Goal: Complete application form

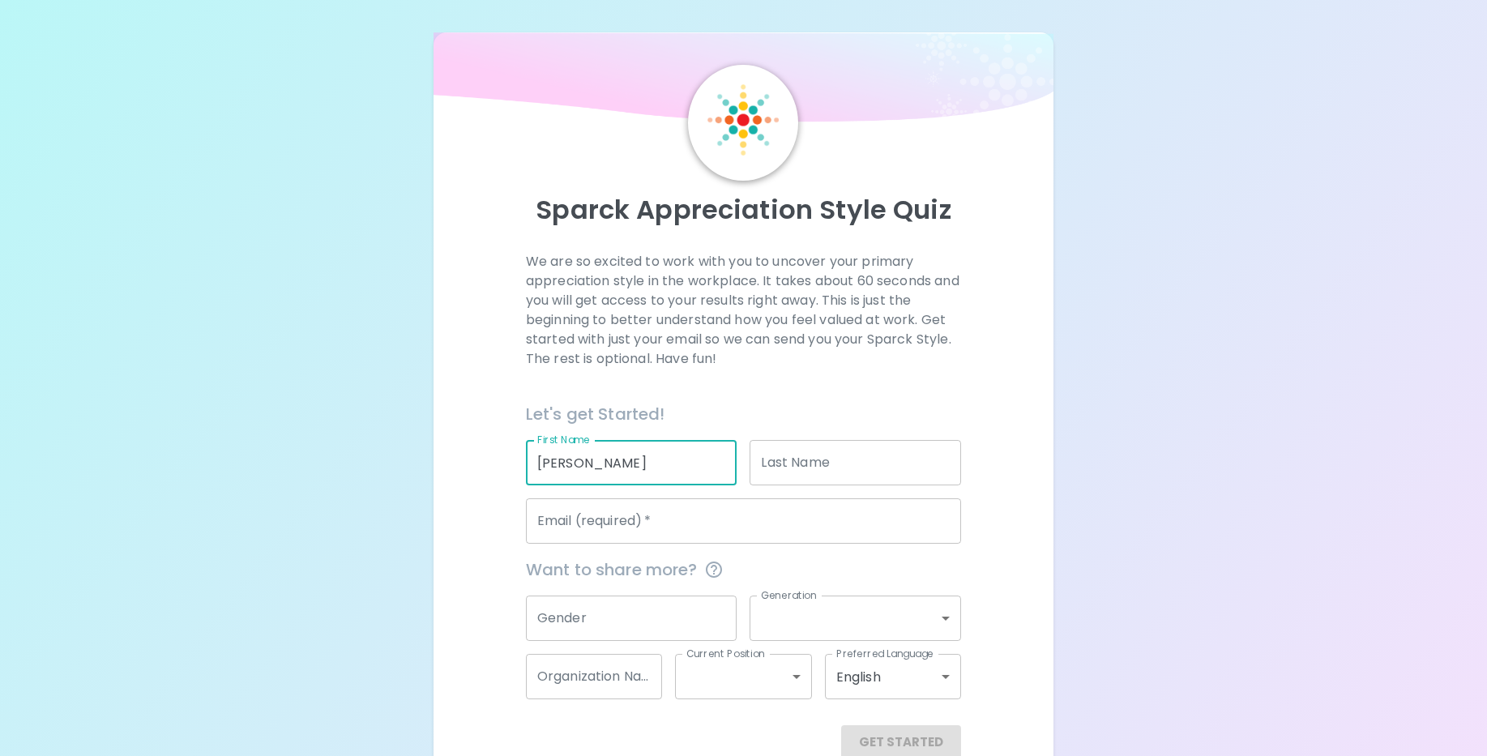
type input "[PERSON_NAME]"
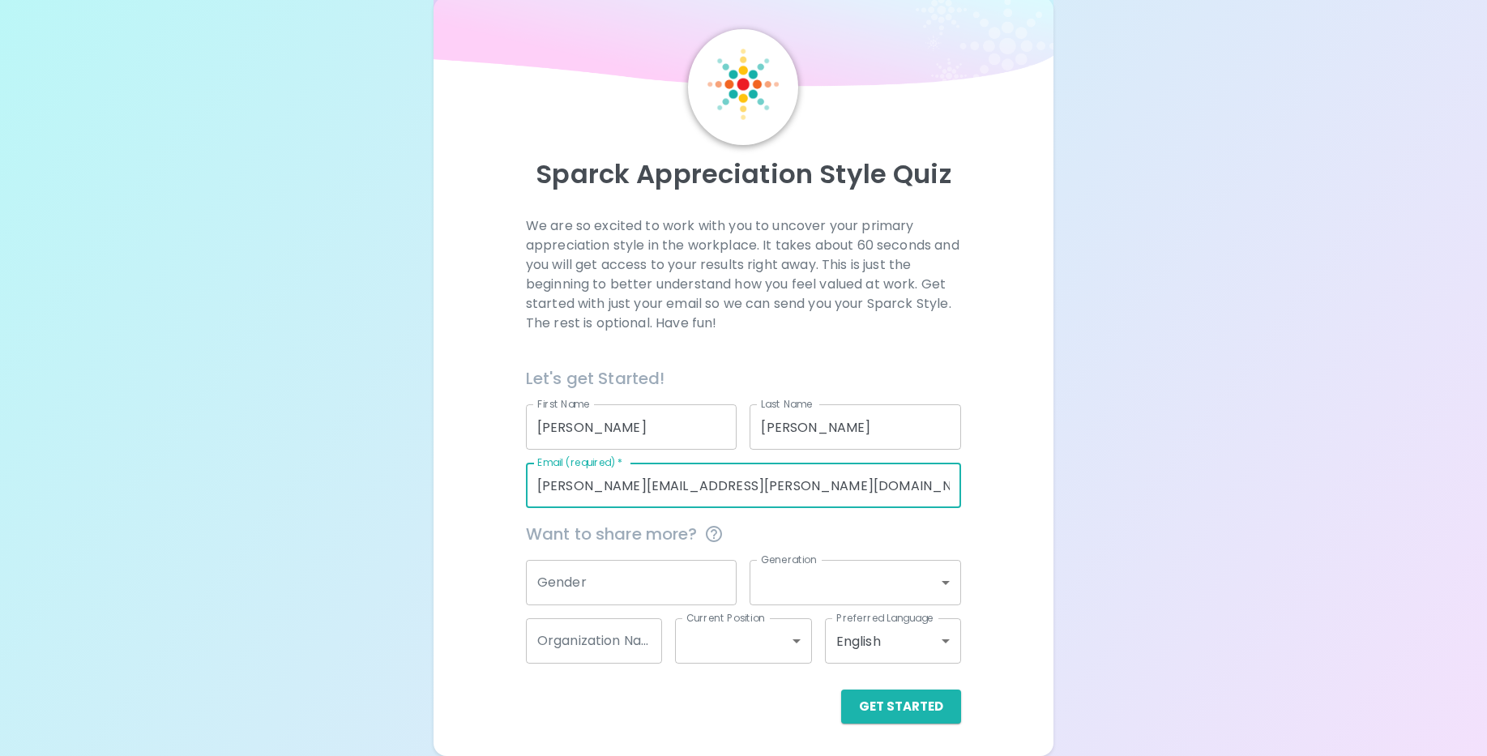
scroll to position [35, 0]
type input "[PERSON_NAME][EMAIL_ADDRESS][PERSON_NAME][DOMAIN_NAME][US_STATE]"
click at [907, 705] on button "Get Started" at bounding box center [901, 707] width 120 height 34
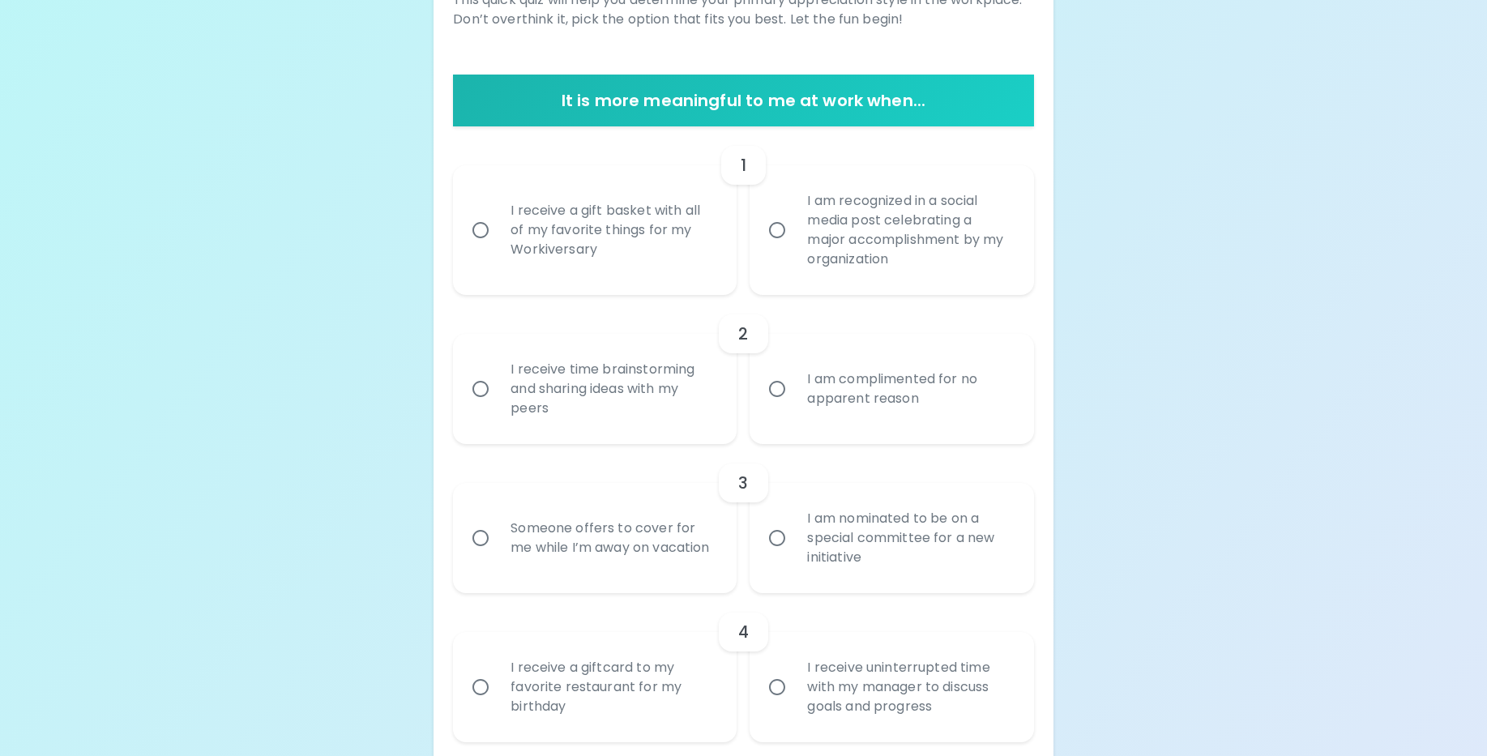
scroll to position [330, 0]
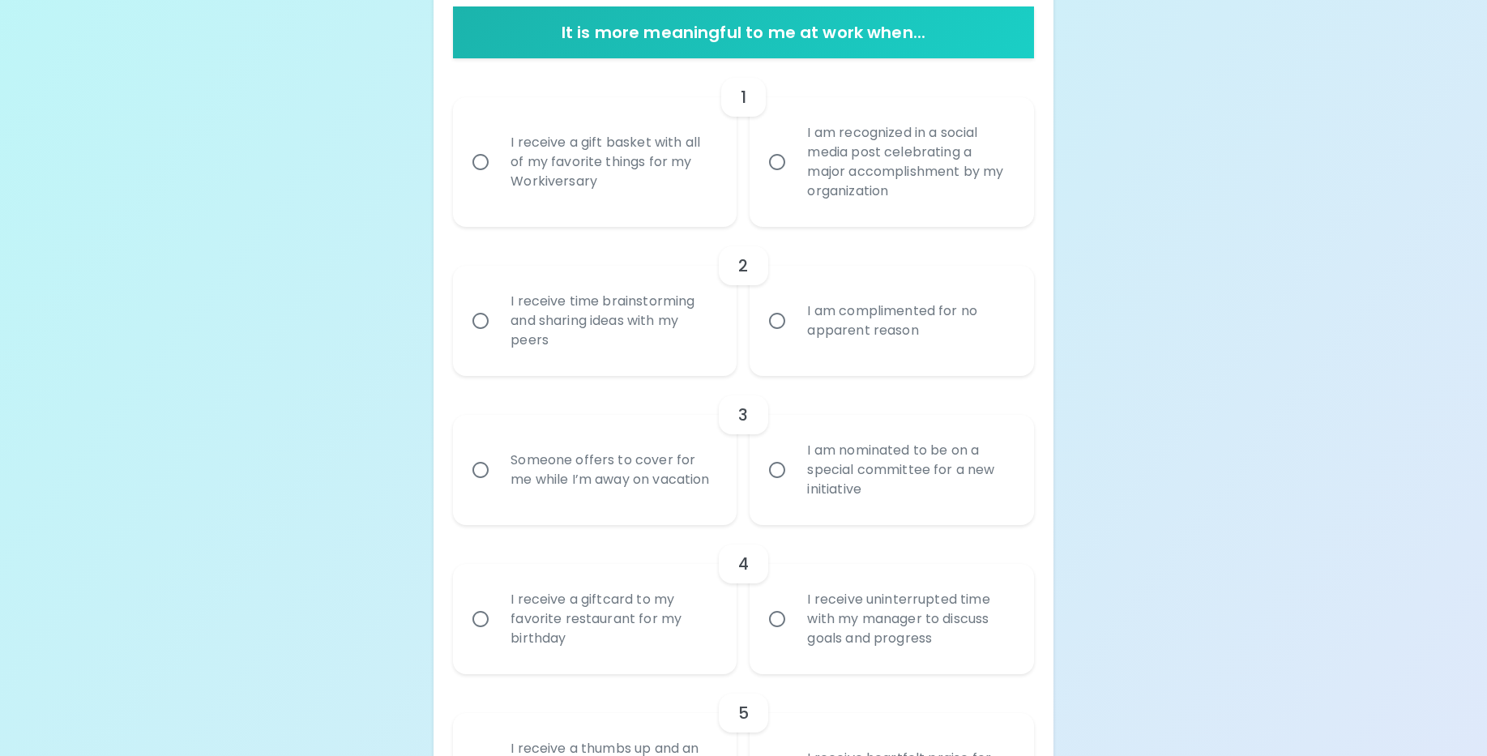
click at [868, 190] on div "I am recognized in a social media post celebrating a major accomplishment by my…" at bounding box center [909, 162] width 230 height 117
click at [794, 179] on input "I am recognized in a social media post celebrating a major accomplishment by my…" at bounding box center [777, 162] width 34 height 34
radio input "true"
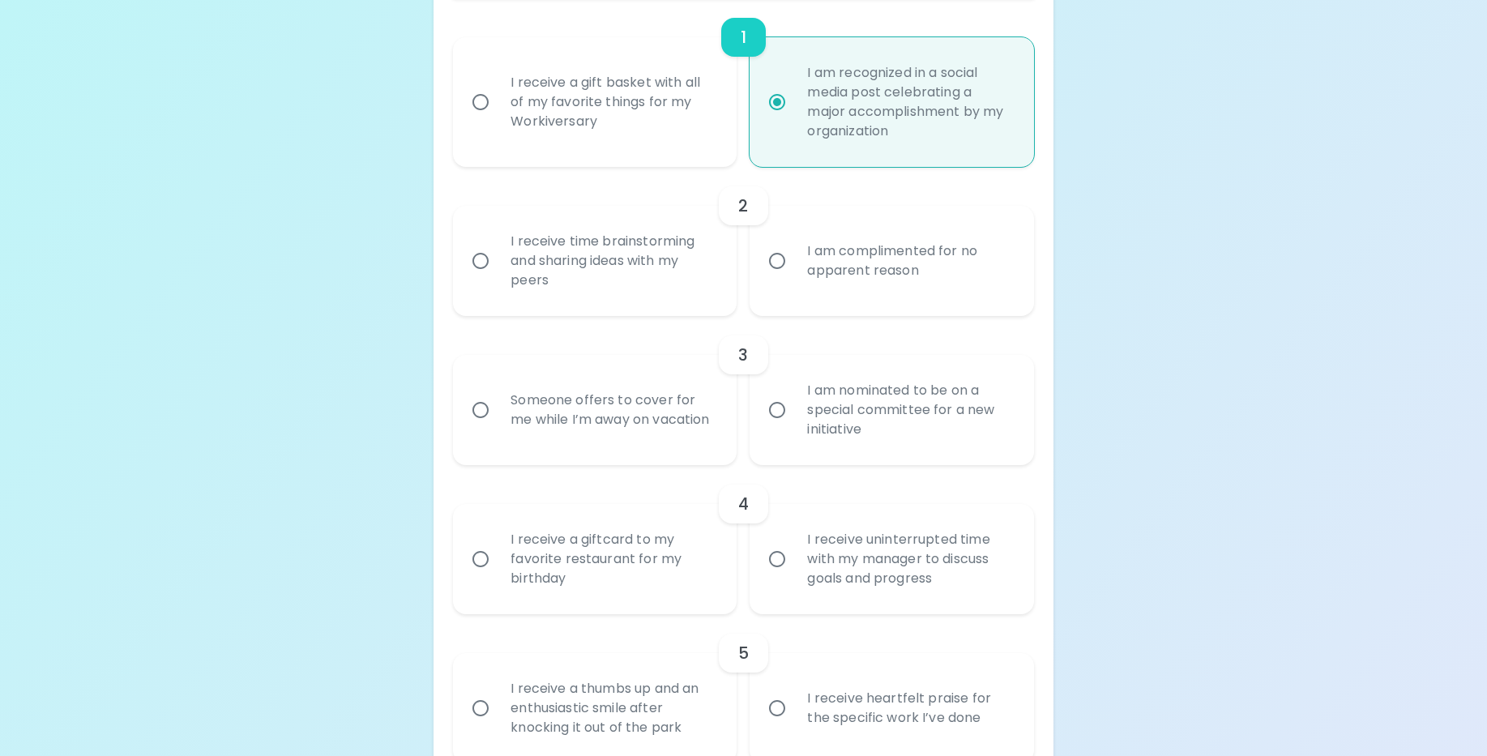
scroll to position [390, 0]
click at [604, 264] on div "I receive time brainstorming and sharing ideas with my peers" at bounding box center [612, 259] width 230 height 97
click at [497, 264] on input "I receive time brainstorming and sharing ideas with my peers" at bounding box center [480, 260] width 34 height 34
radio input "false"
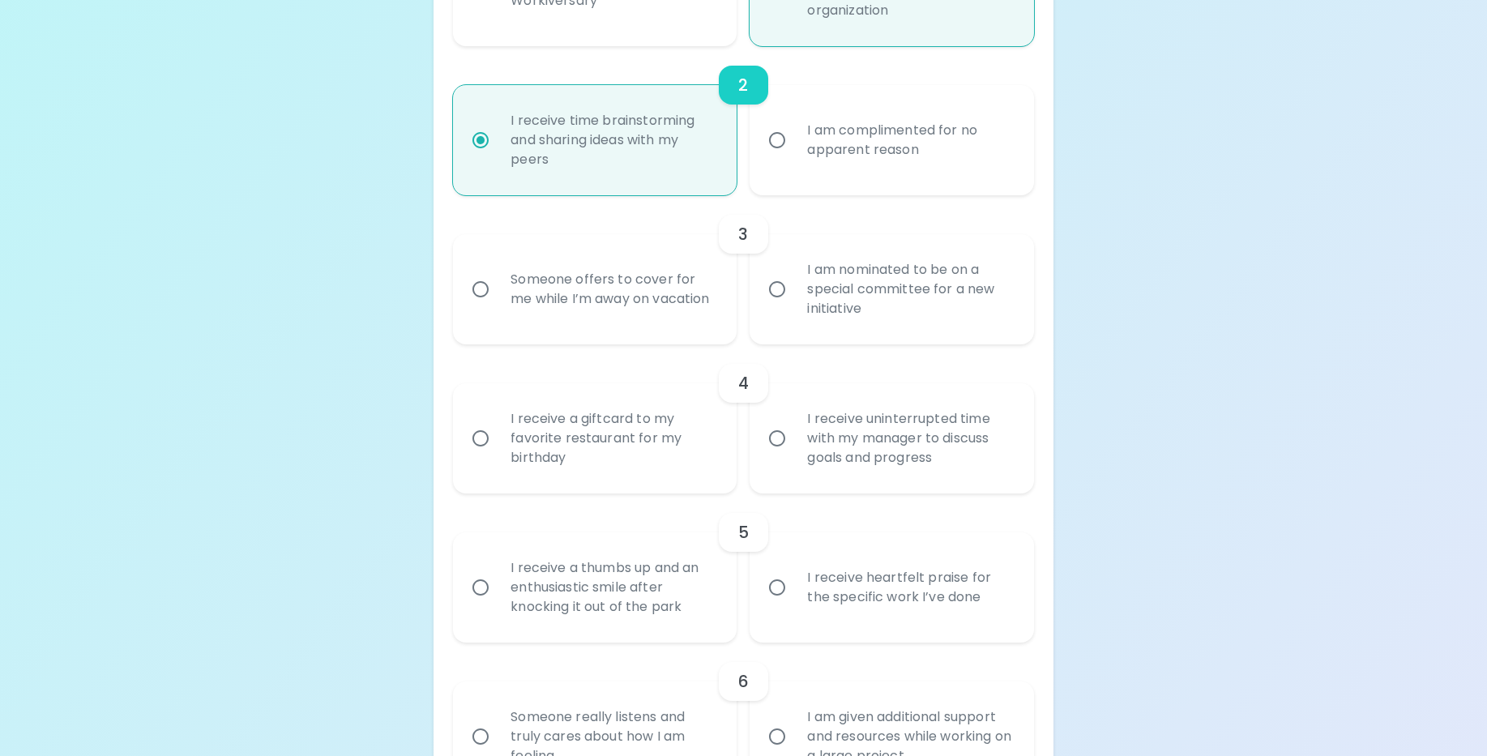
scroll to position [520, 0]
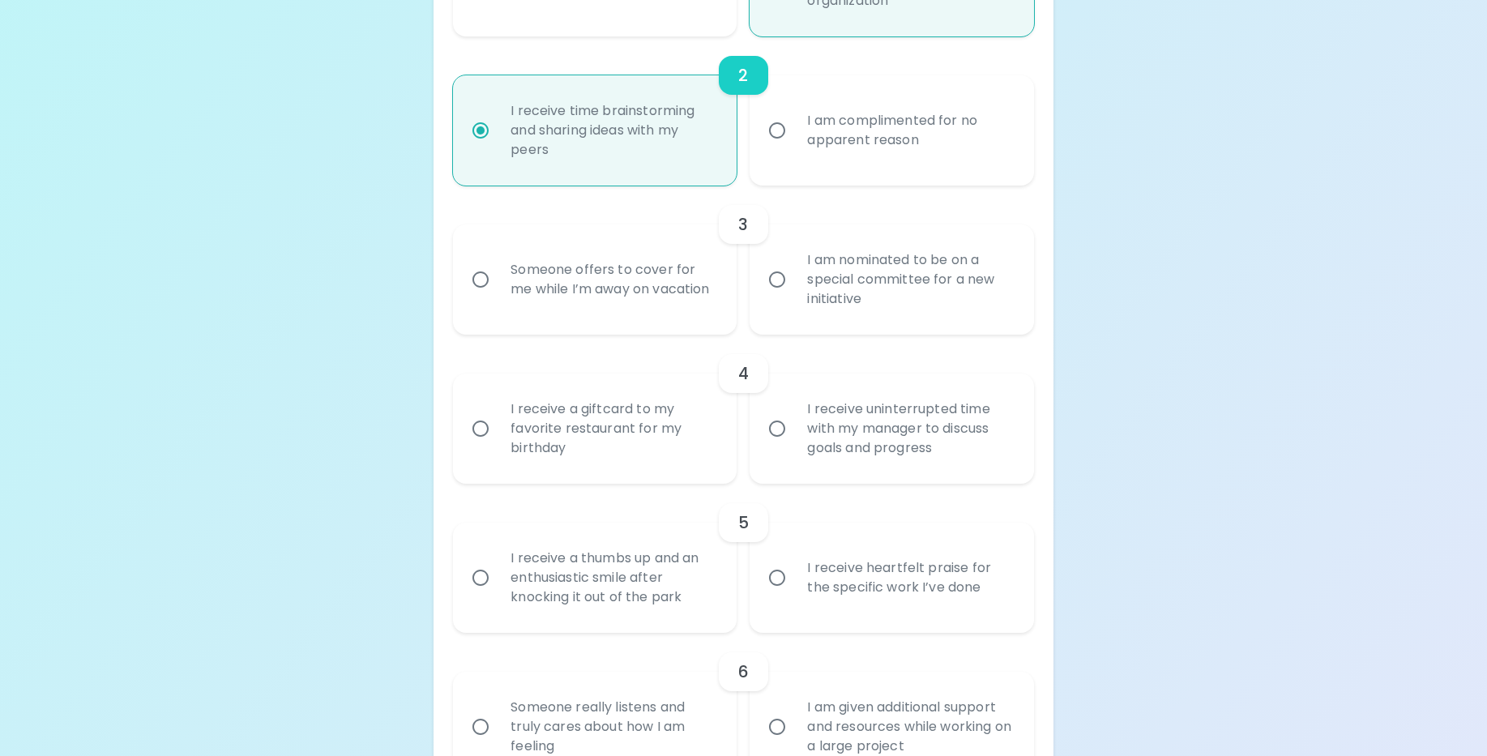
click at [815, 134] on div "I am complimented for no apparent reason" at bounding box center [909, 131] width 230 height 78
click at [794, 134] on input "I am complimented for no apparent reason" at bounding box center [777, 130] width 34 height 34
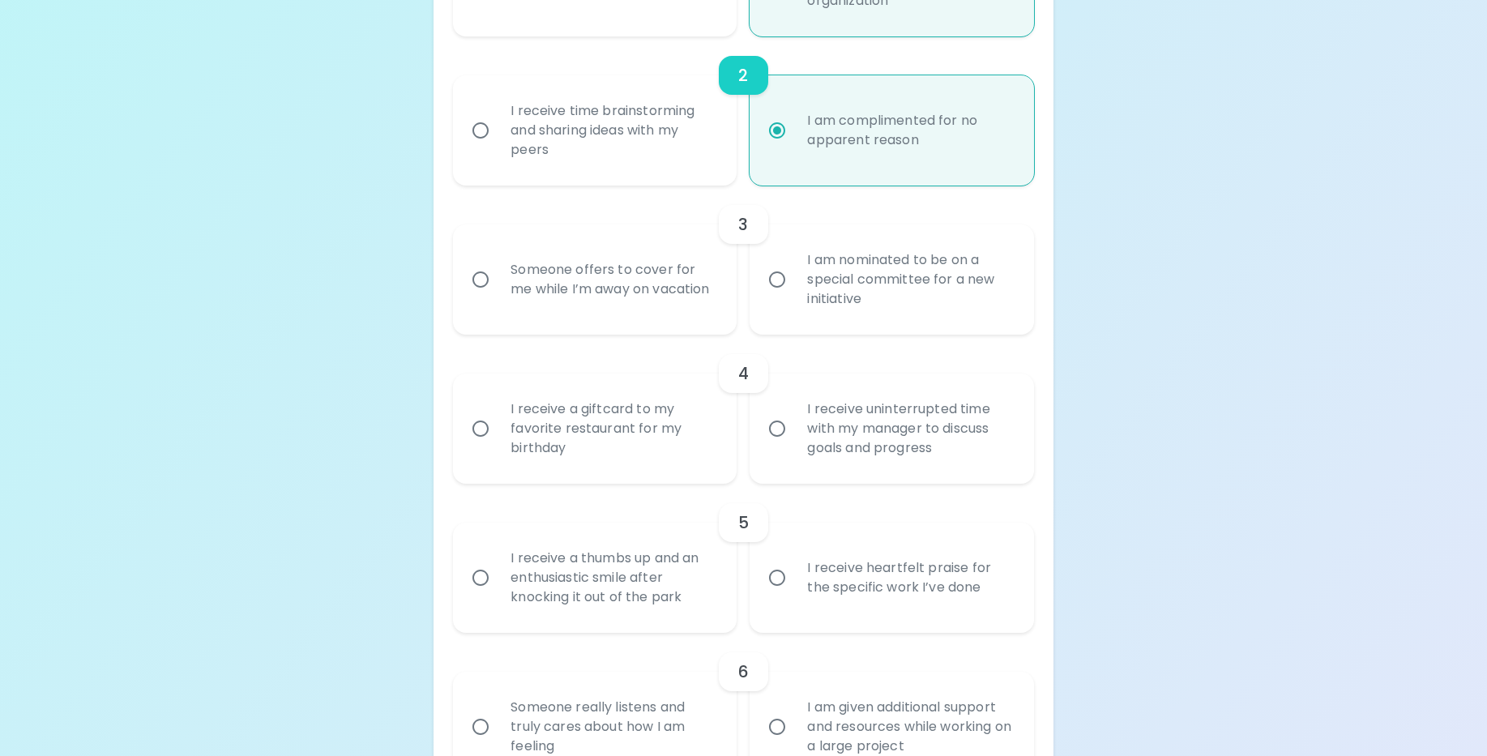
click at [609, 288] on div "Someone offers to cover for me while I’m away on vacation" at bounding box center [612, 280] width 230 height 78
click at [497, 288] on input "Someone offers to cover for me while I’m away on vacation" at bounding box center [480, 279] width 34 height 34
radio input "true"
radio input "false"
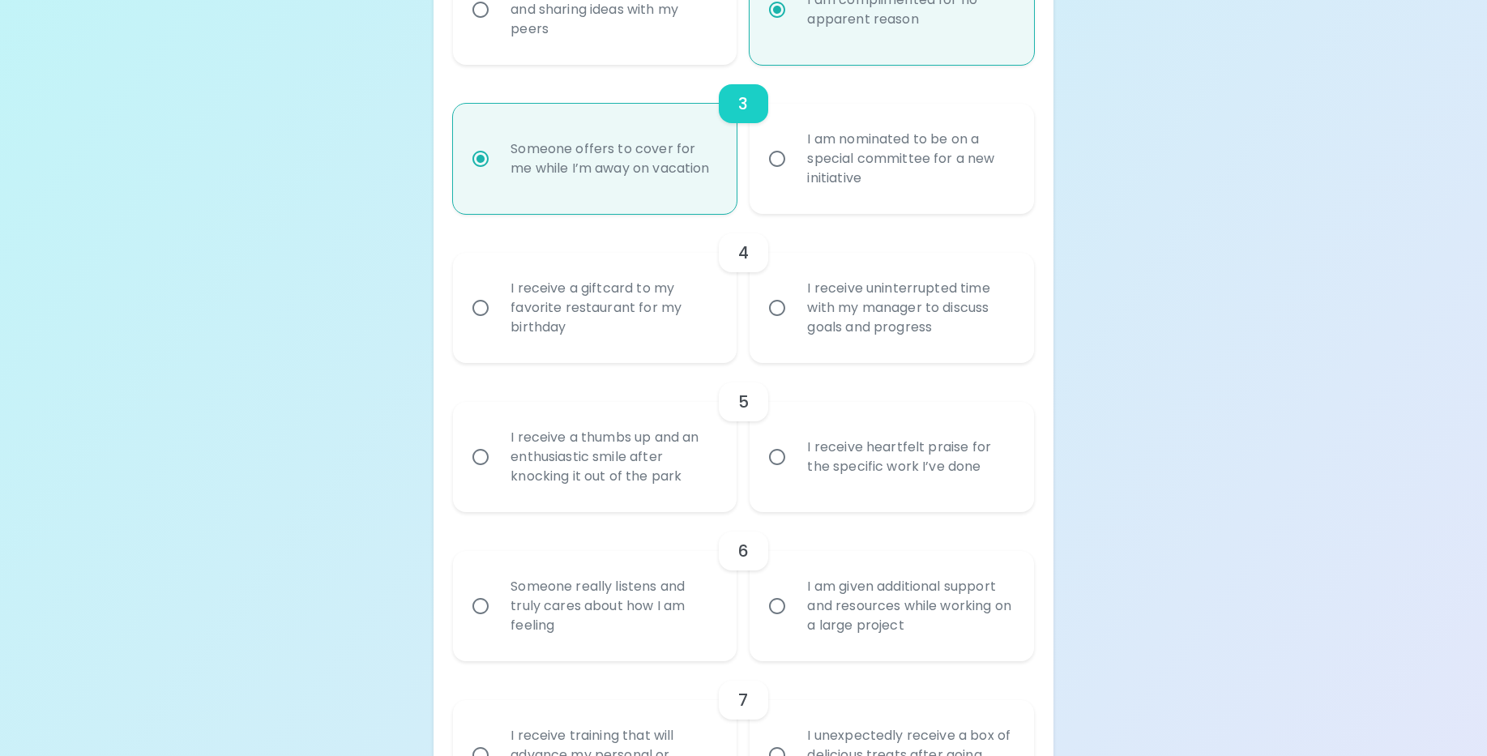
scroll to position [650, 0]
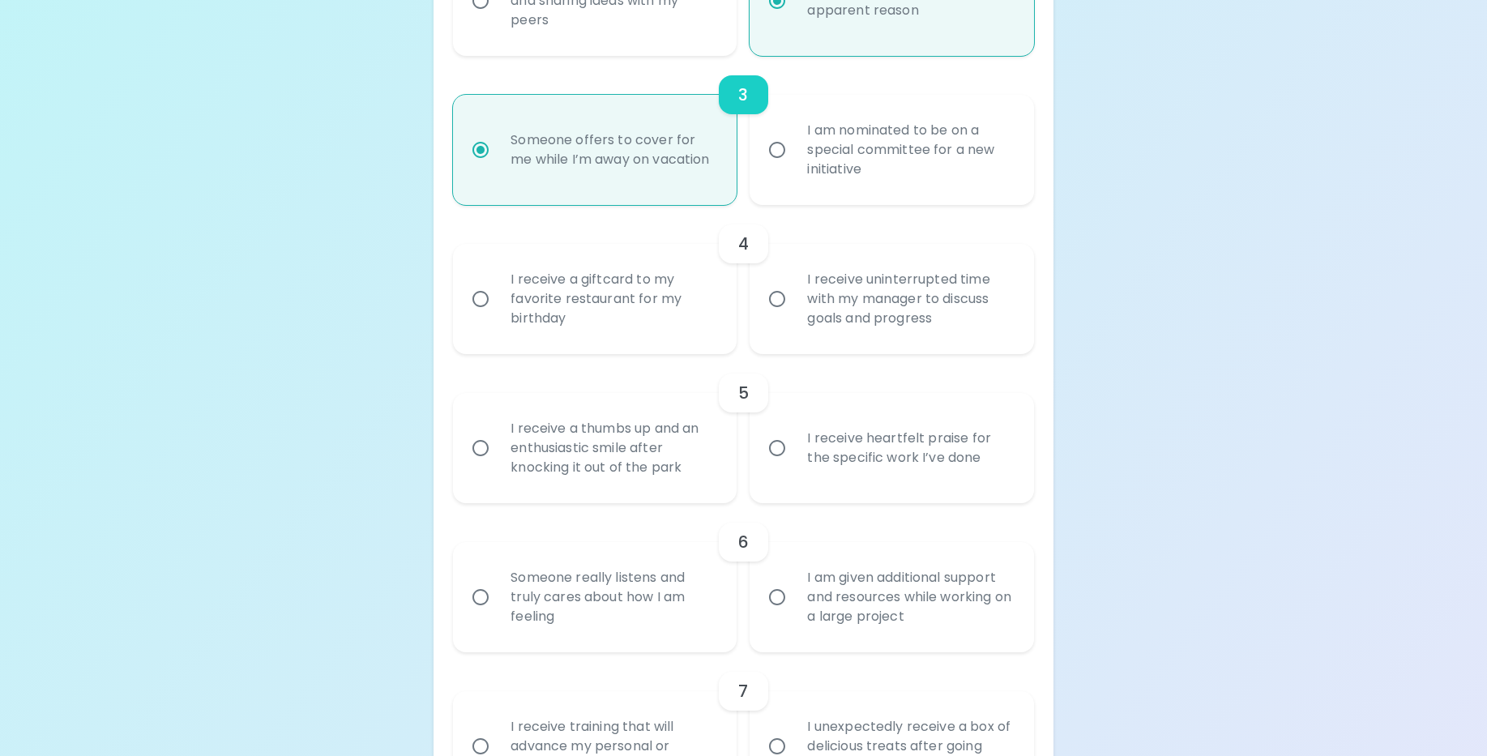
click at [625, 300] on div "I receive a giftcard to my favorite restaurant for my birthday" at bounding box center [612, 298] width 230 height 97
click at [497, 300] on input "I receive a giftcard to my favorite restaurant for my birthday" at bounding box center [480, 299] width 34 height 34
radio input "false"
radio input "true"
radio input "false"
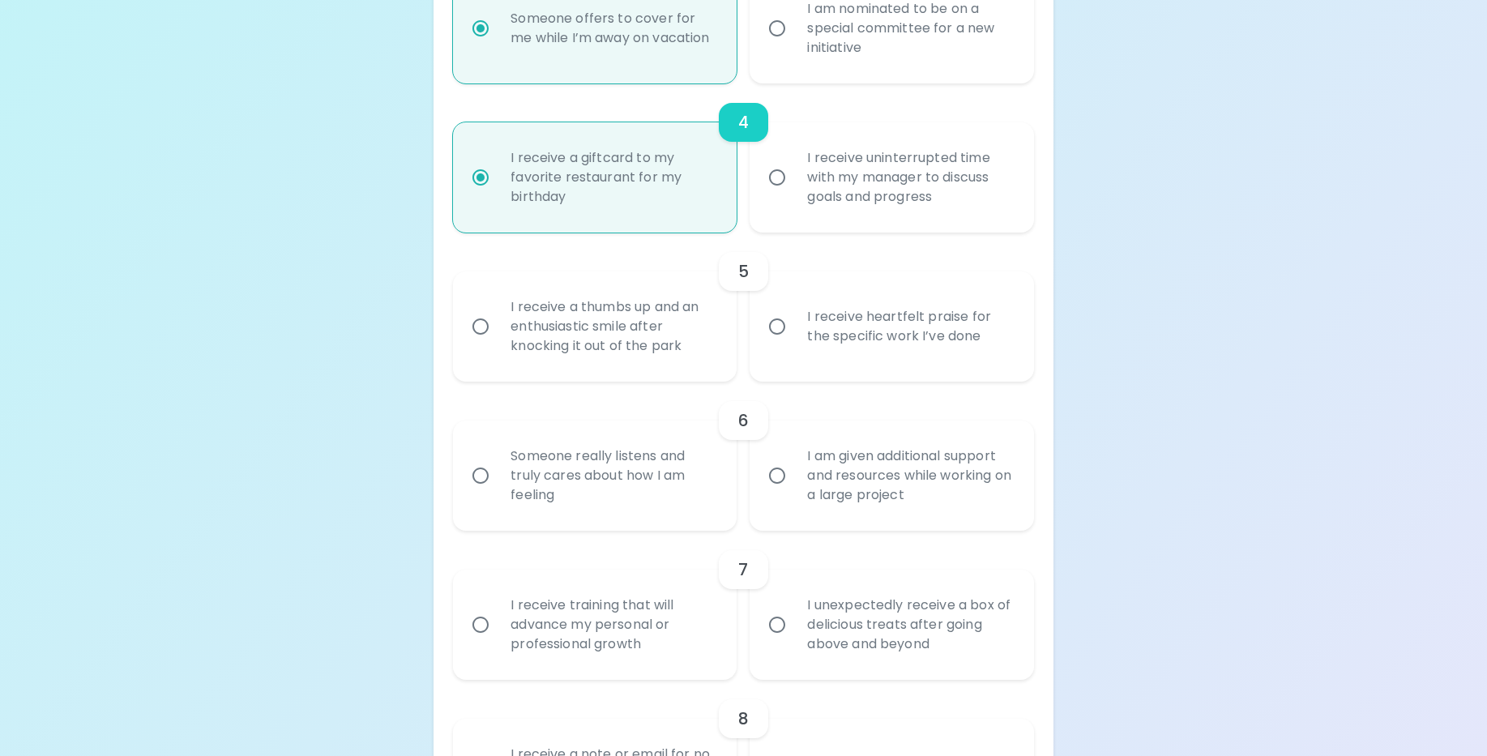
scroll to position [779, 0]
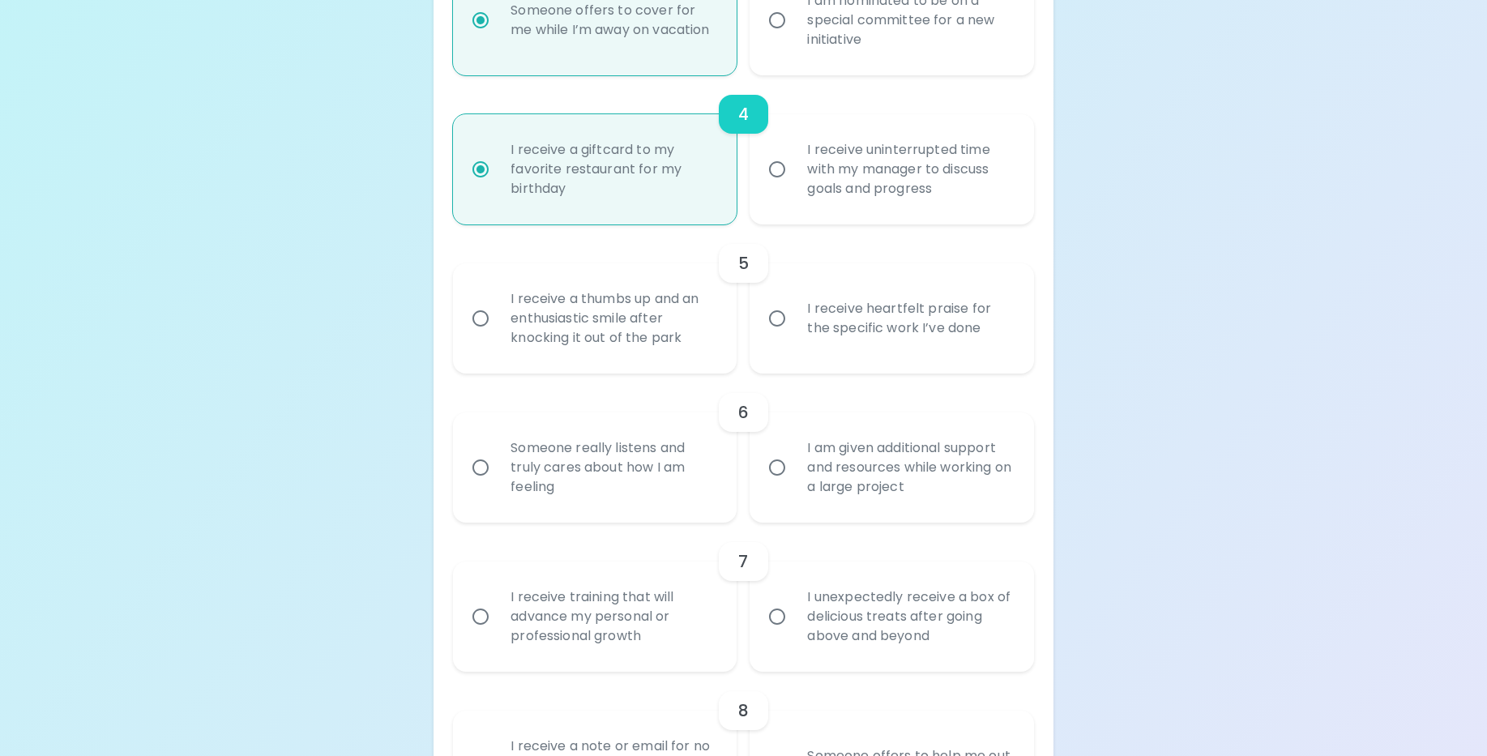
click at [969, 303] on div "I receive heartfelt praise for the specific work I’ve done" at bounding box center [909, 319] width 230 height 78
click at [794, 303] on input "I receive heartfelt praise for the specific work I’ve done" at bounding box center [777, 318] width 34 height 34
radio input "false"
radio input "true"
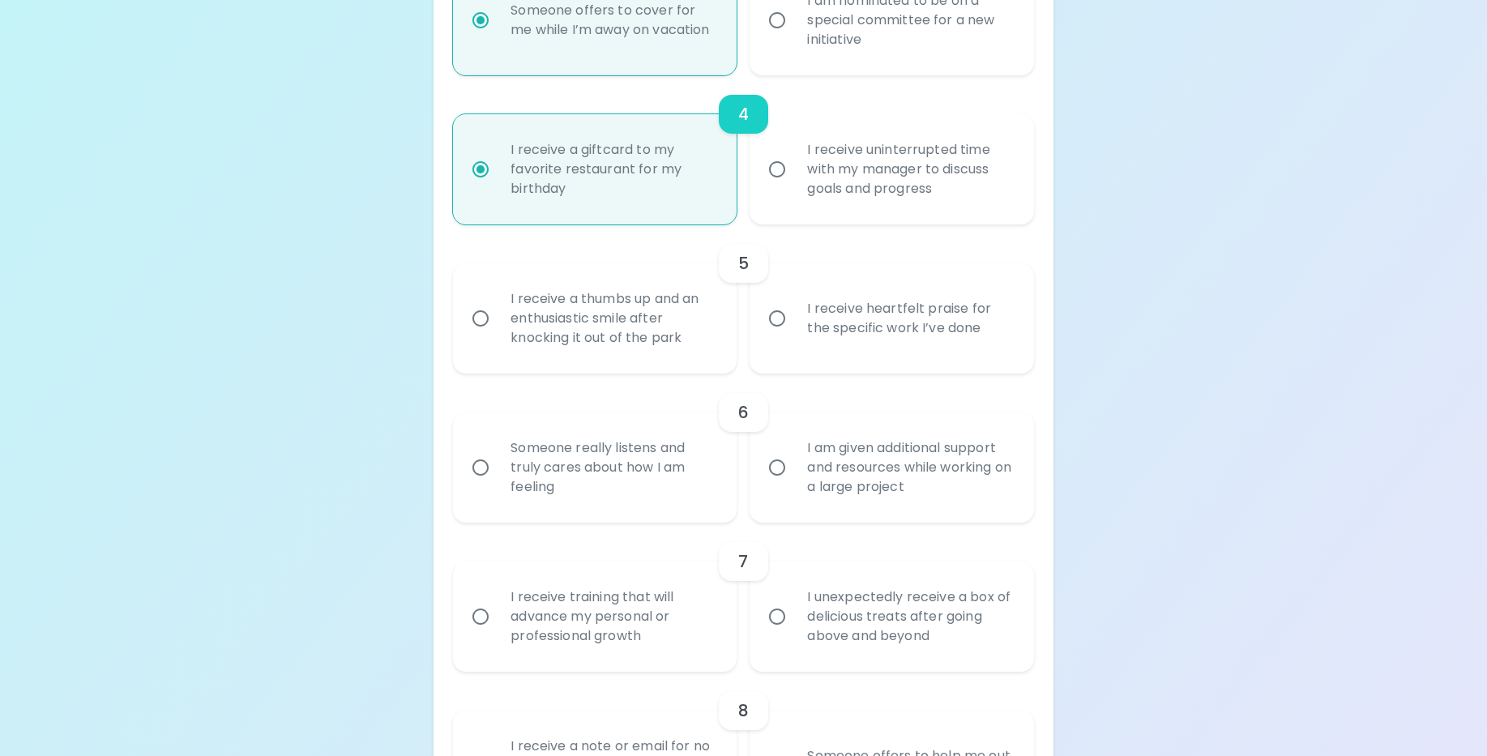
radio input "false"
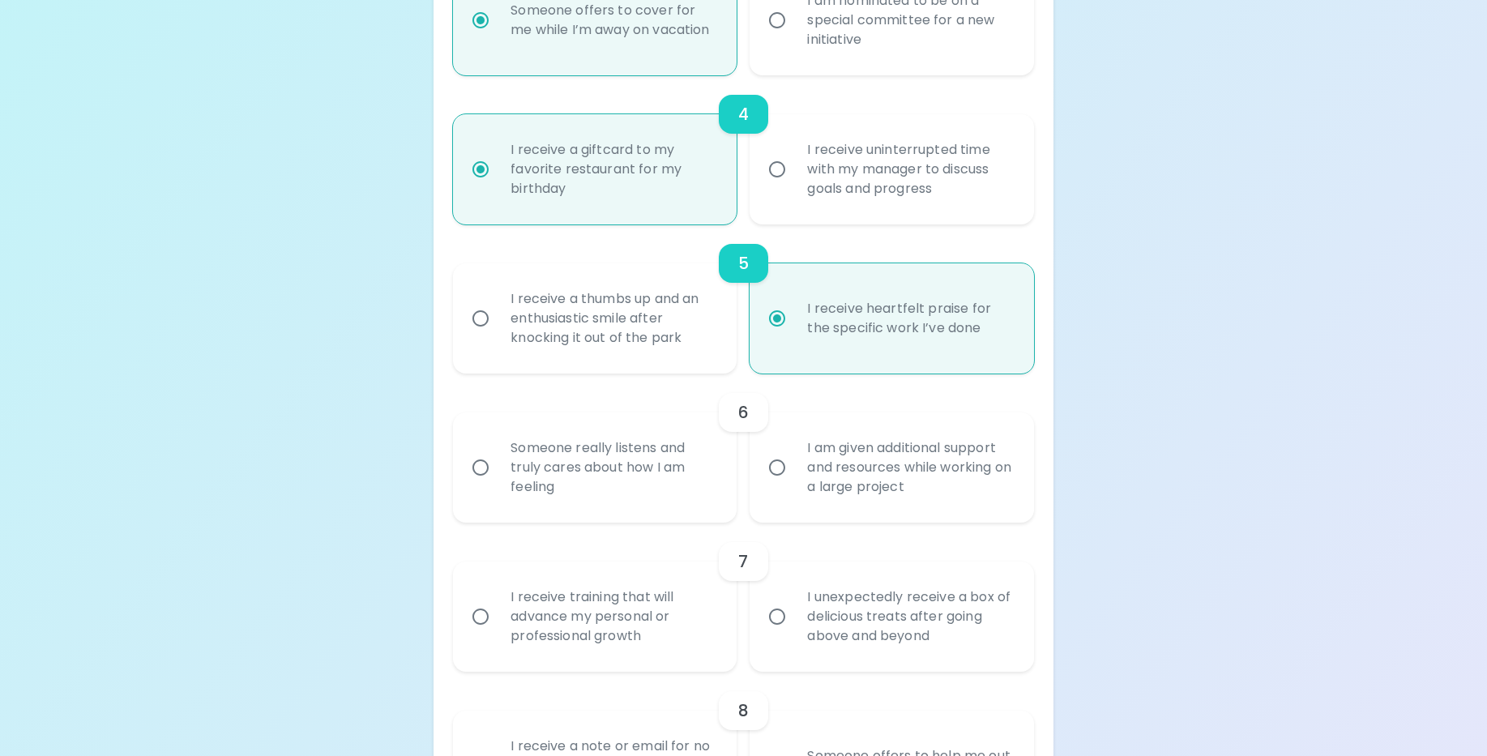
scroll to position [909, 0]
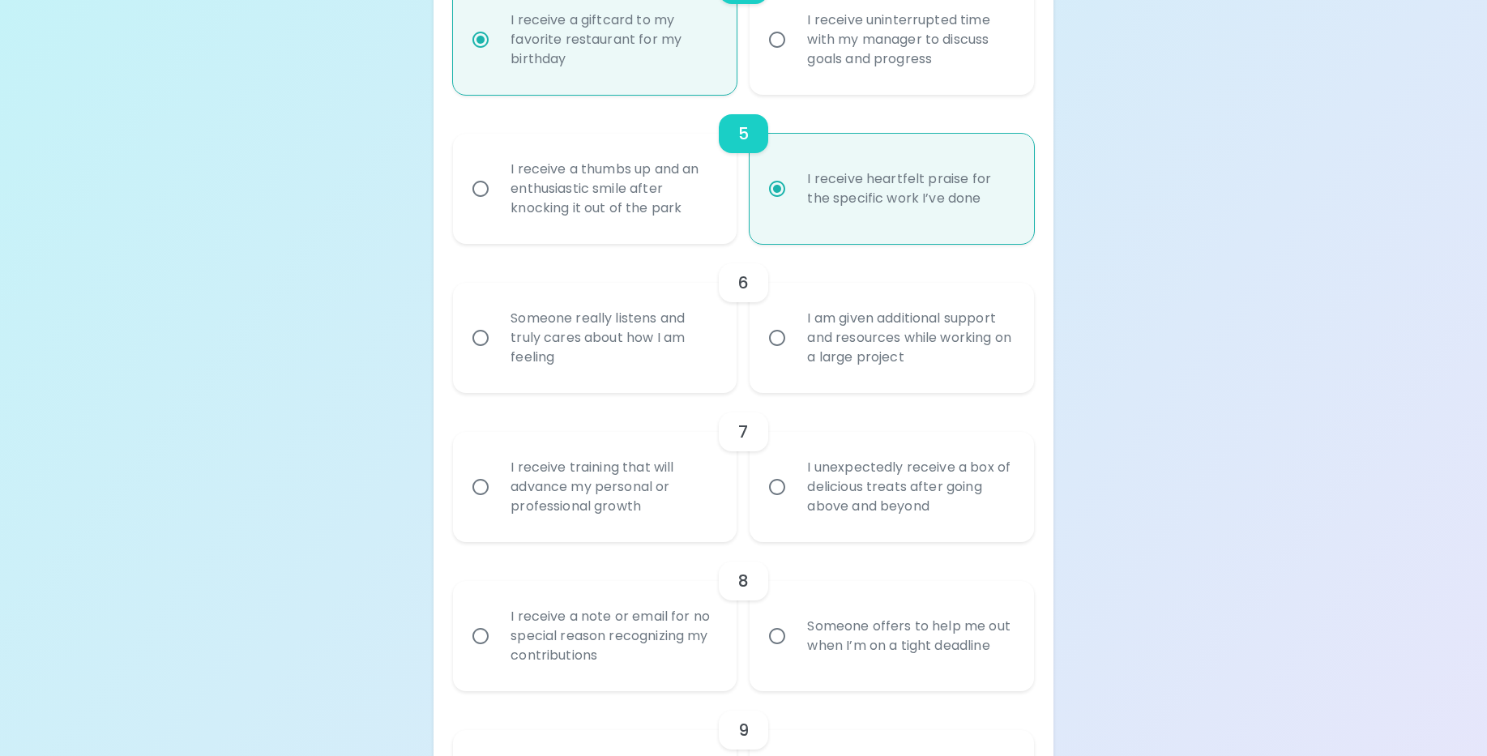
click at [913, 357] on div "I am given additional support and resources while working on a large project" at bounding box center [909, 337] width 230 height 97
click at [794, 355] on input "I am given additional support and resources while working on a large project" at bounding box center [777, 338] width 34 height 34
radio input "false"
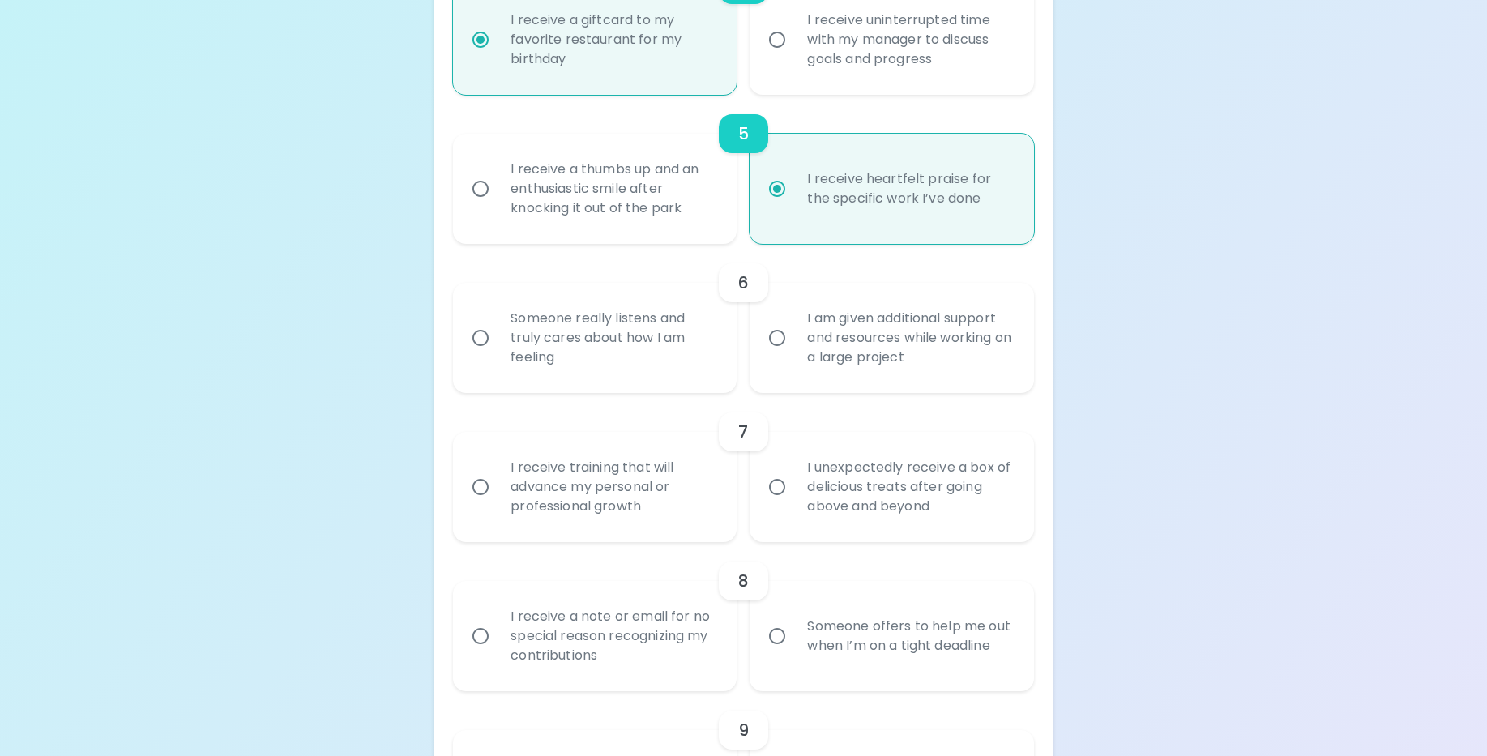
radio input "true"
radio input "false"
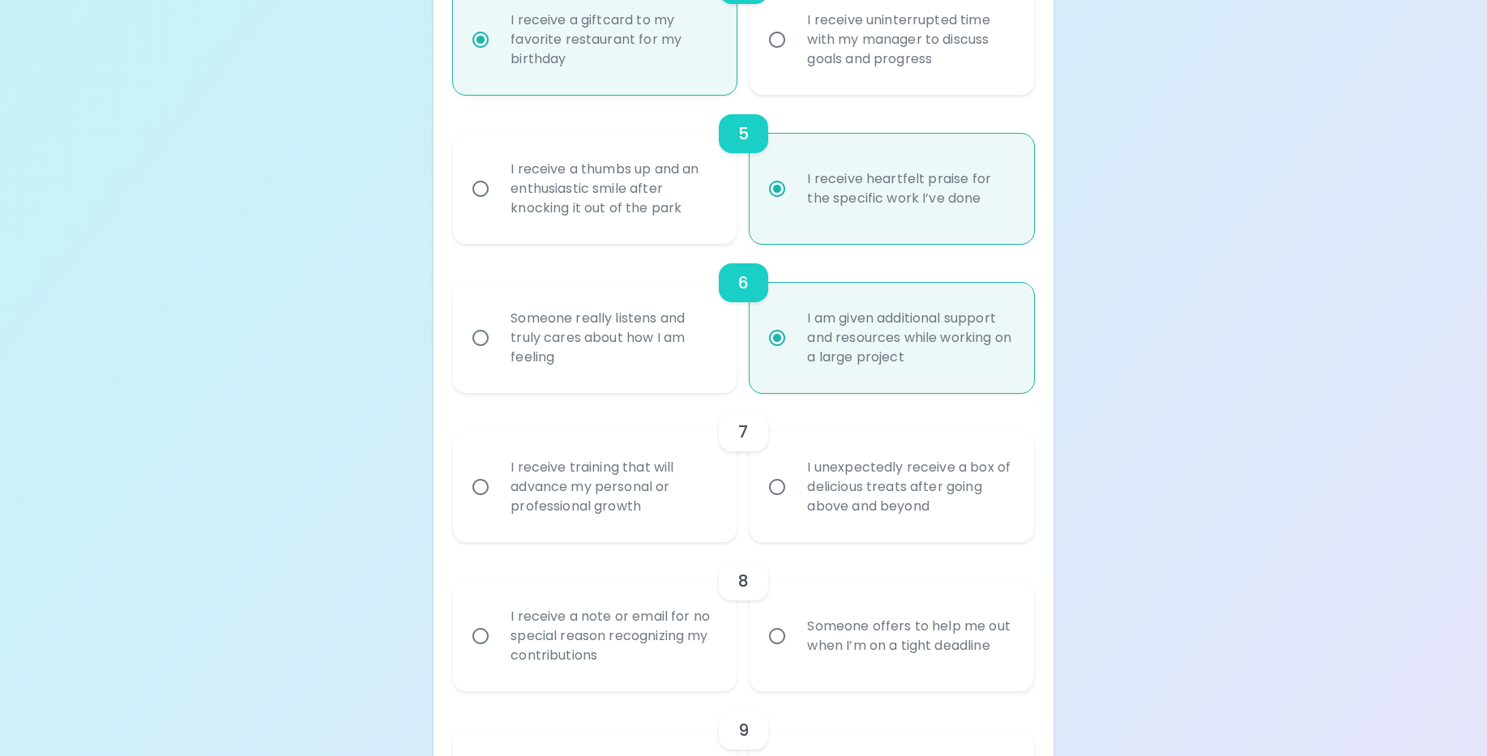
scroll to position [1039, 0]
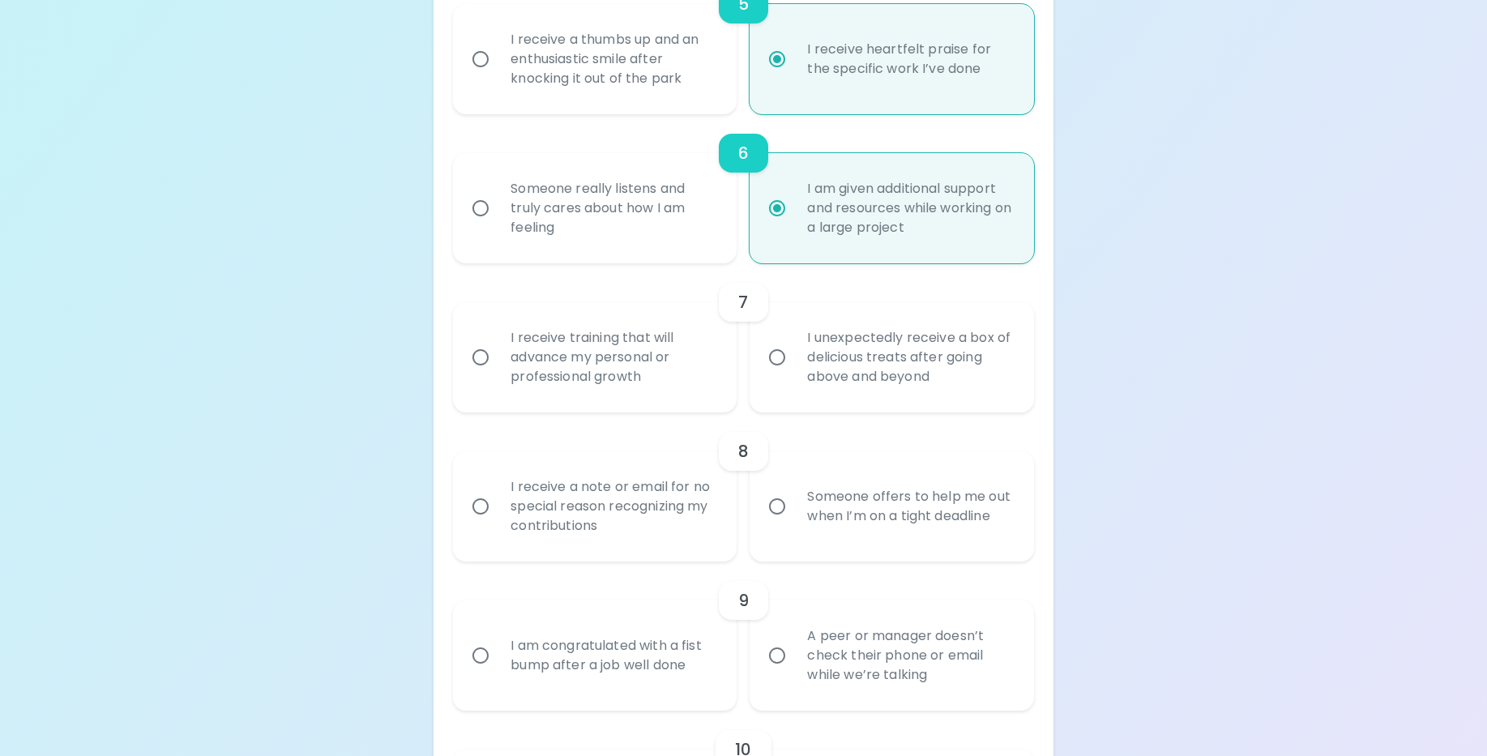
click at [638, 350] on div "I receive training that will advance my personal or professional growth" at bounding box center [612, 357] width 230 height 97
click at [497, 350] on input "I receive training that will advance my personal or professional growth" at bounding box center [480, 357] width 34 height 34
radio input "false"
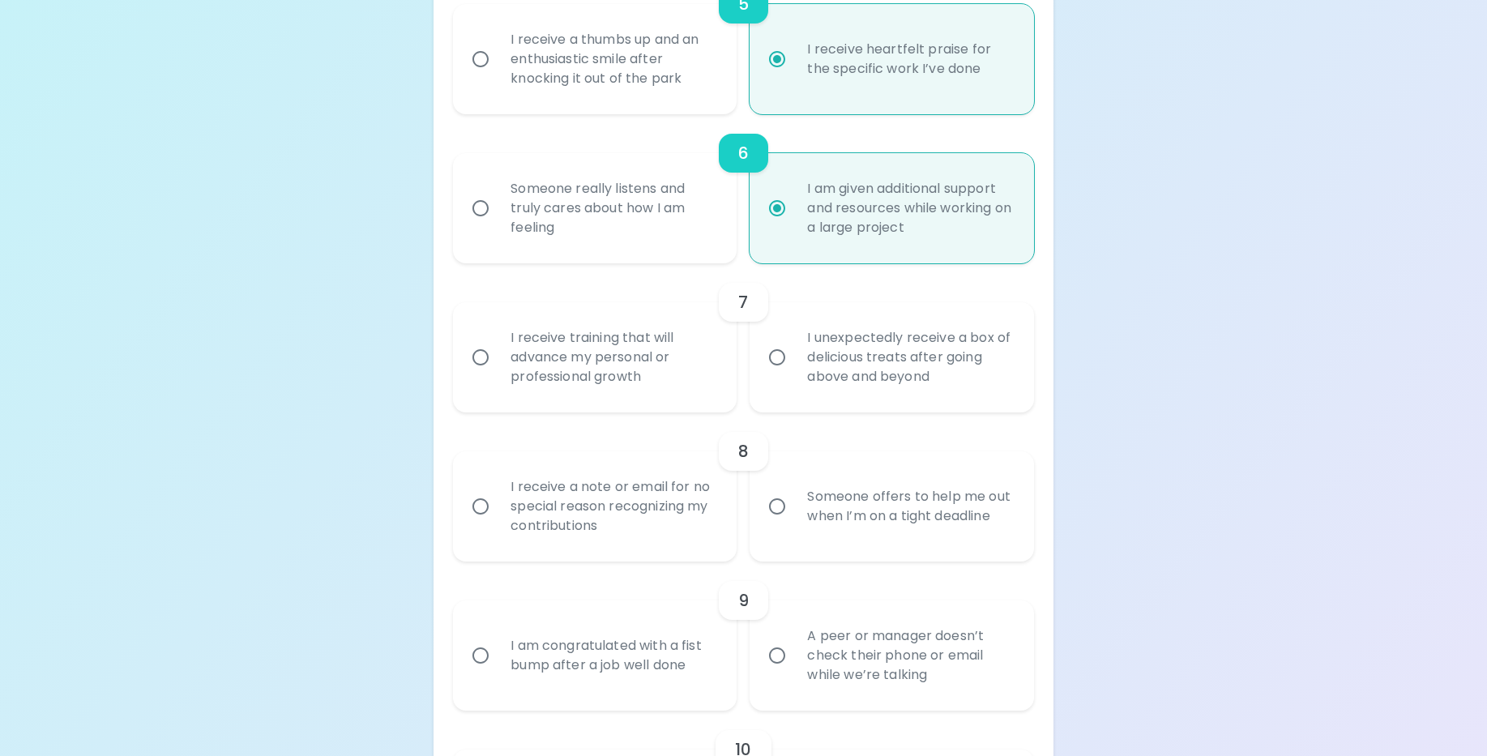
radio input "false"
radio input "true"
radio input "false"
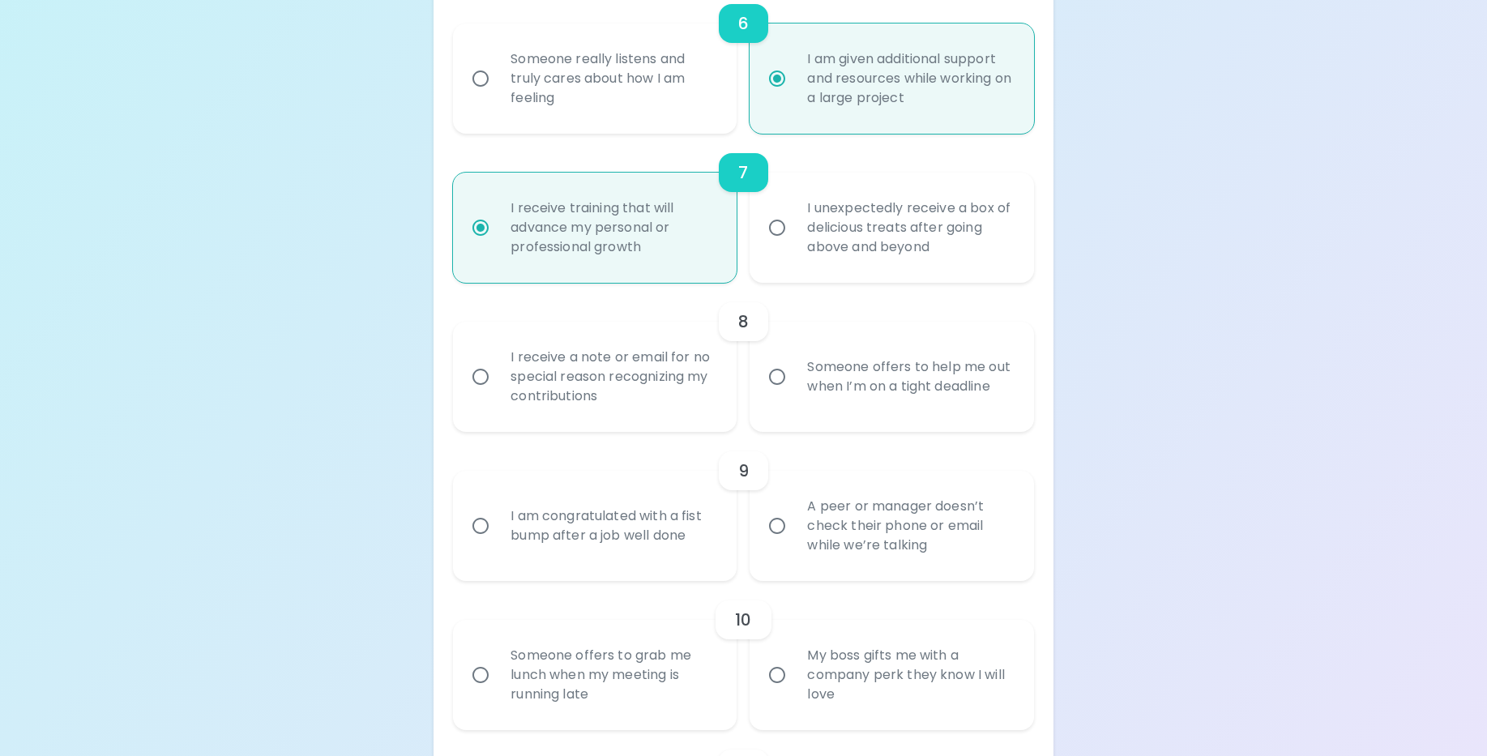
click at [853, 226] on div "I unexpectedly receive a box of delicious treats after going above and beyond" at bounding box center [909, 227] width 230 height 97
click at [794, 226] on input "I unexpectedly receive a box of delicious treats after going above and beyond" at bounding box center [777, 228] width 34 height 34
radio input "false"
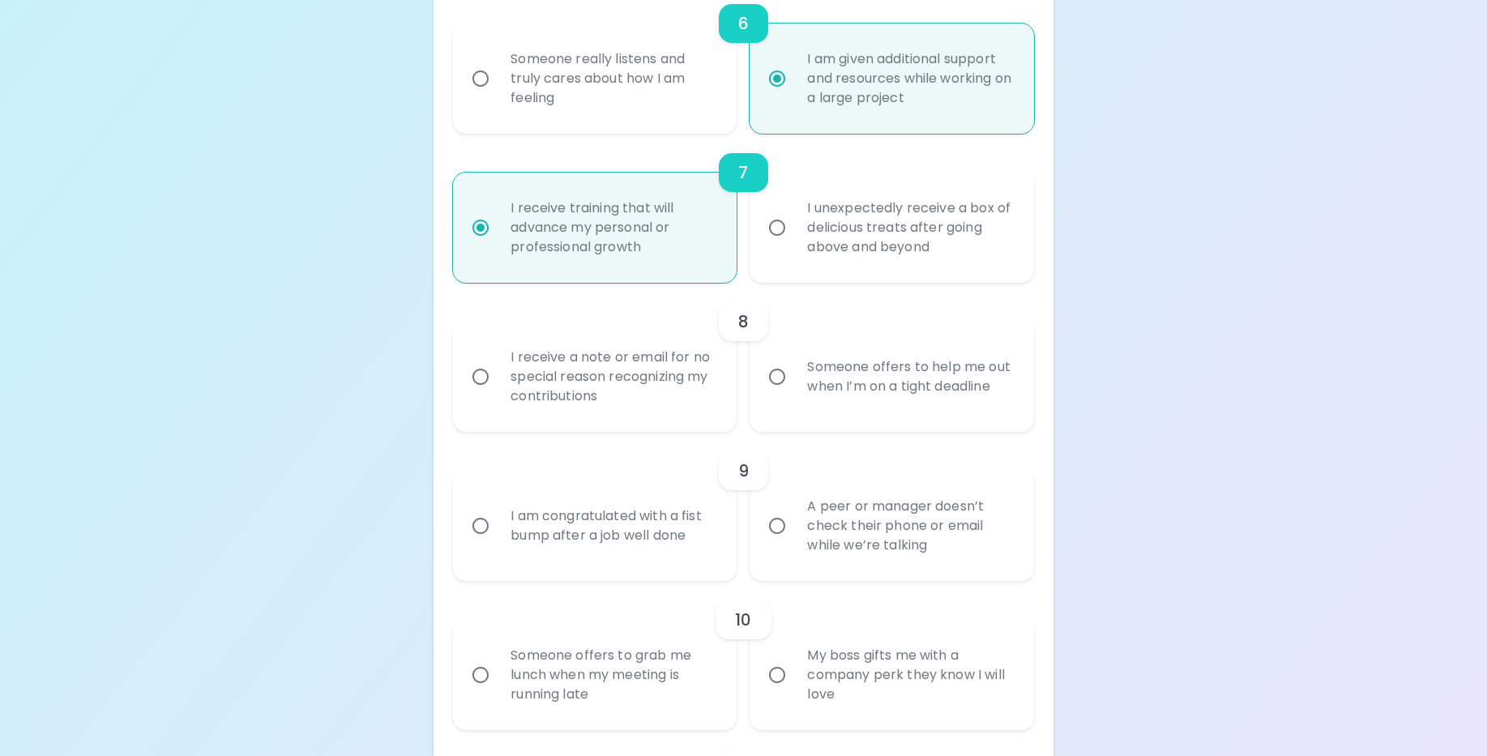
radio input "false"
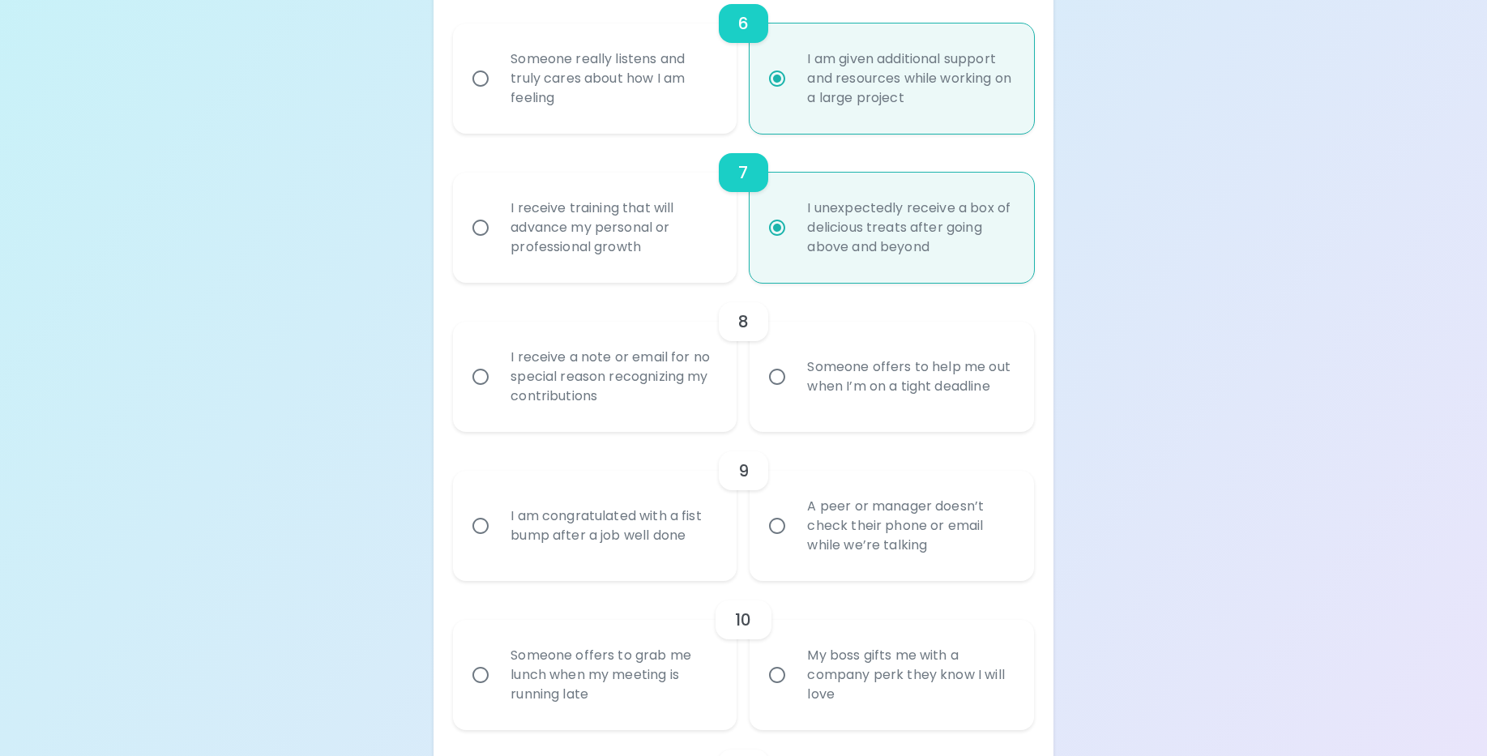
click at [595, 381] on div "I receive a note or email for no special reason recognizing my contributions" at bounding box center [612, 376] width 230 height 97
click at [497, 381] on input "I receive a note or email for no special reason recognizing my contributions" at bounding box center [480, 377] width 34 height 34
radio input "false"
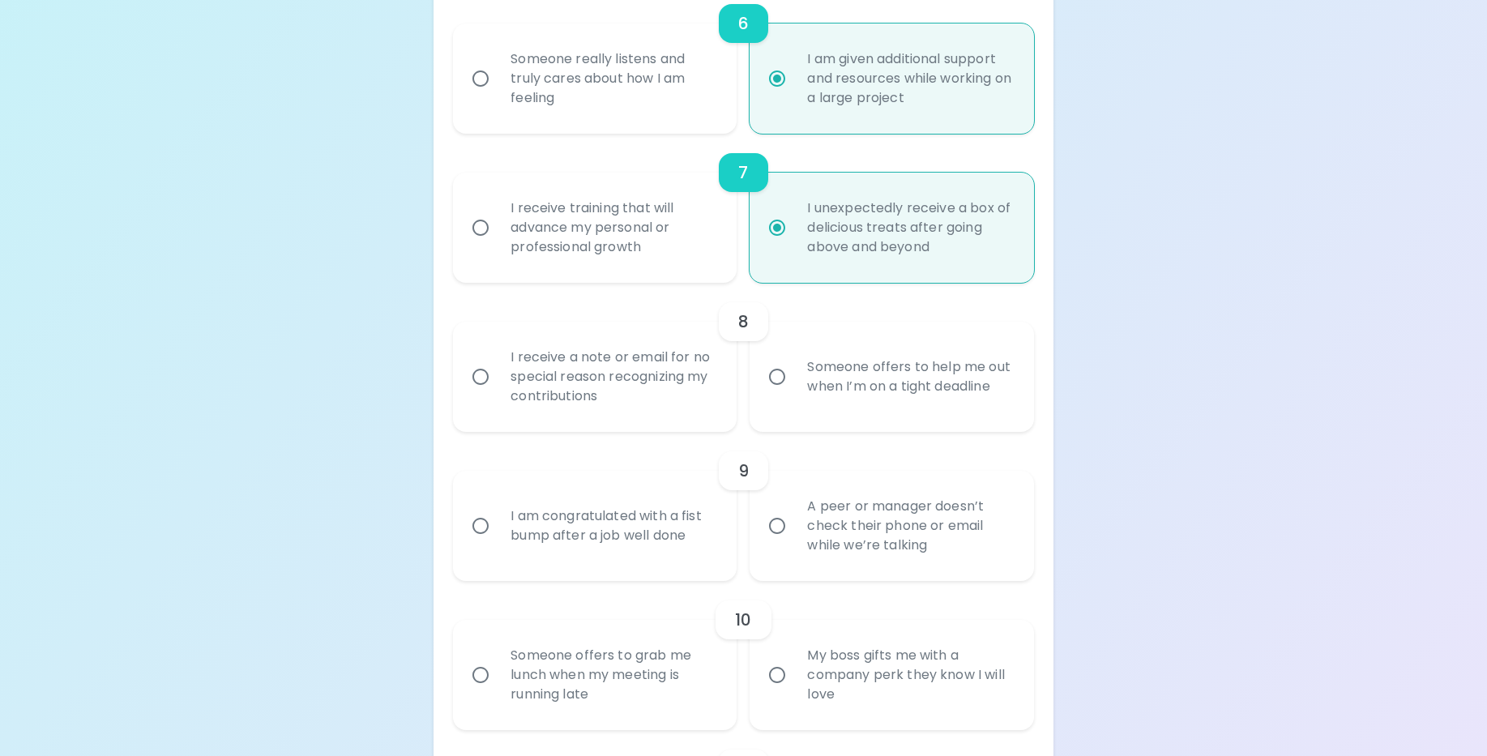
radio input "false"
radio input "true"
radio input "false"
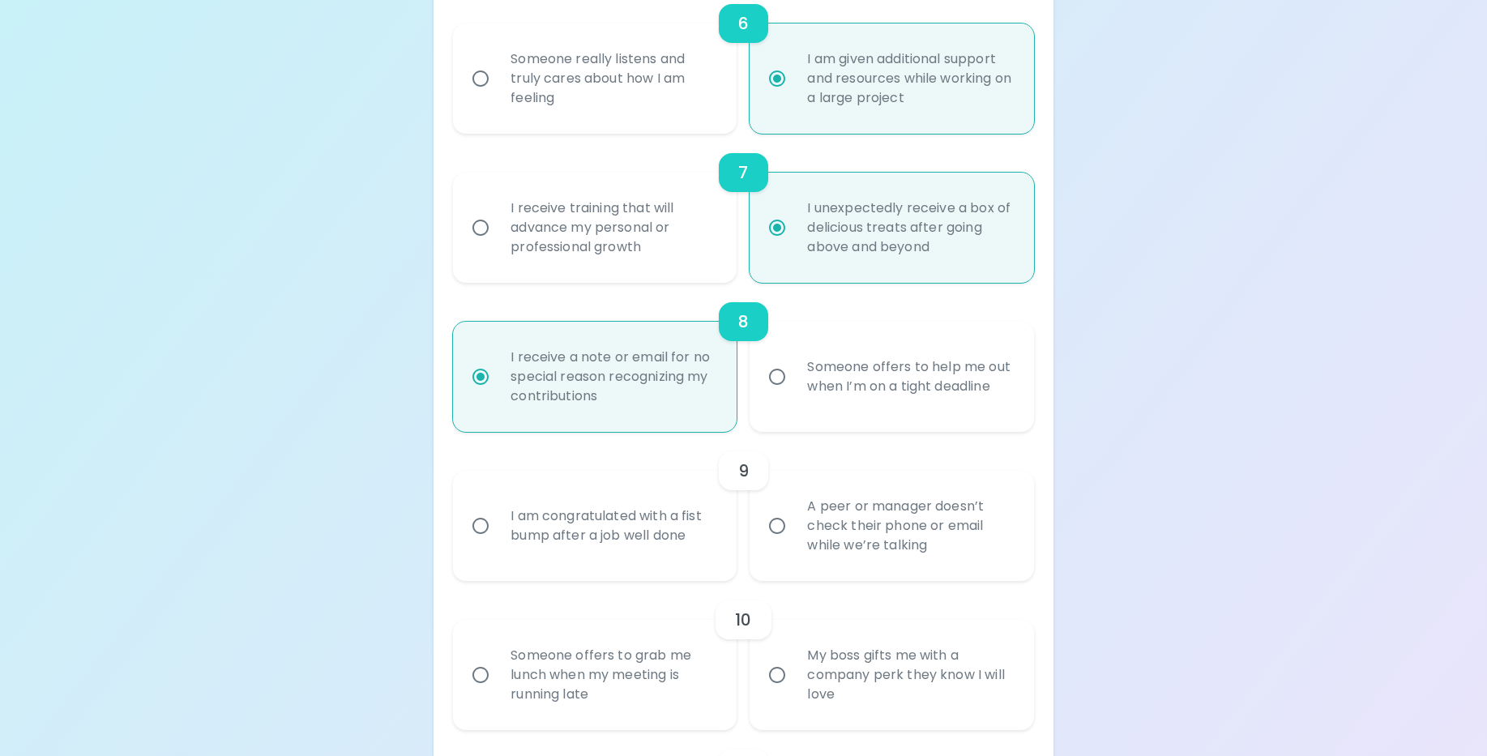
scroll to position [1298, 0]
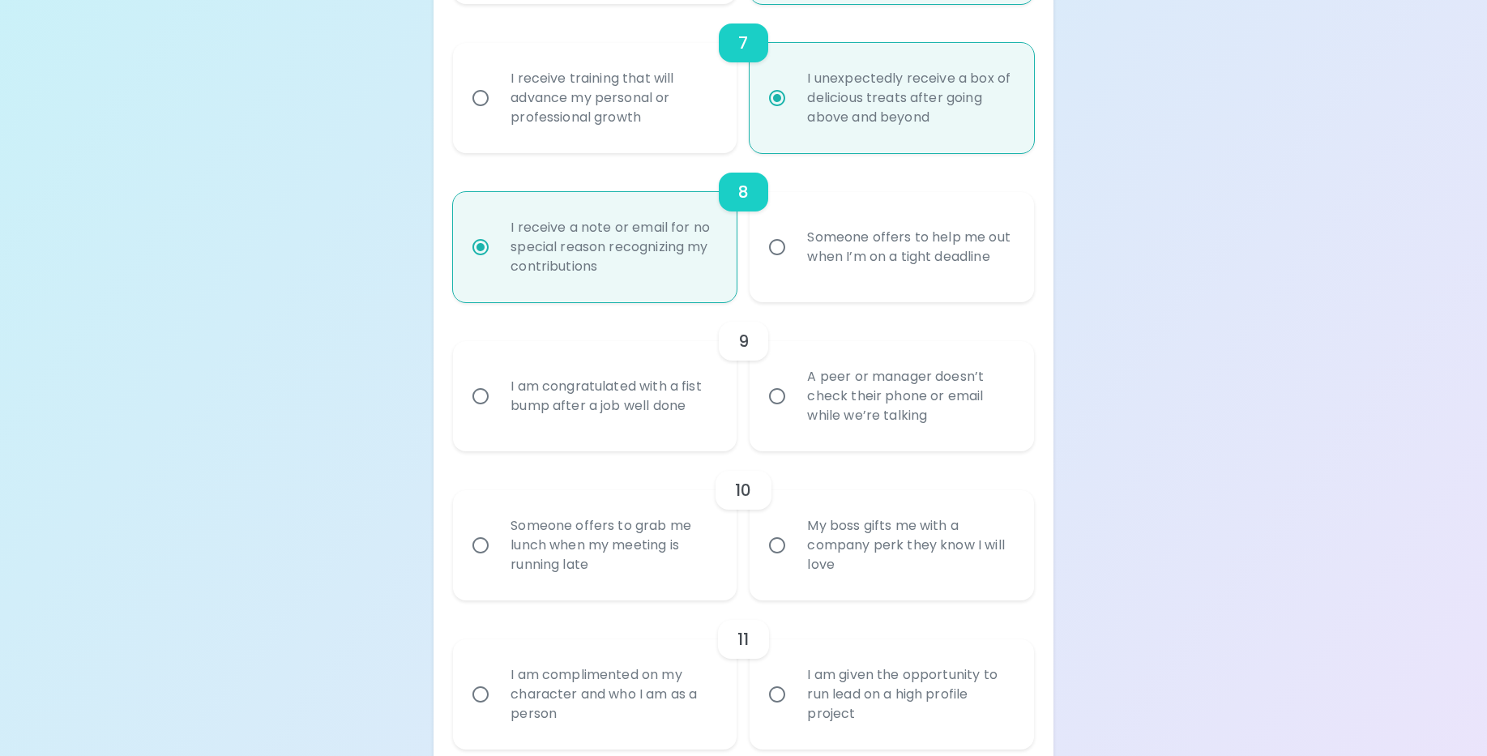
click at [910, 382] on div "A peer or manager doesn’t check their phone or email while we’re talking" at bounding box center [909, 396] width 230 height 97
click at [794, 382] on input "A peer or manager doesn’t check their phone or email while we’re talking" at bounding box center [777, 396] width 34 height 34
radio input "false"
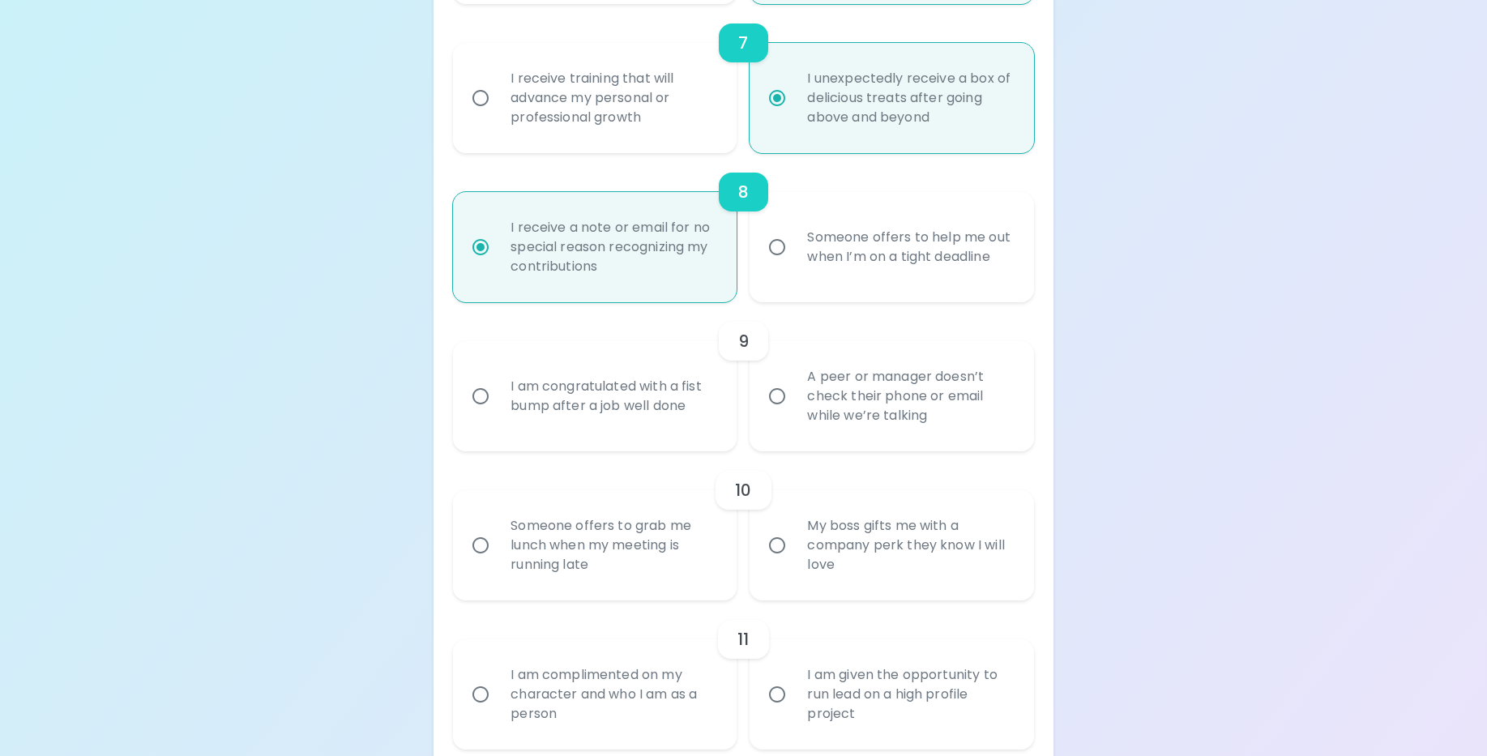
radio input "false"
radio input "true"
radio input "false"
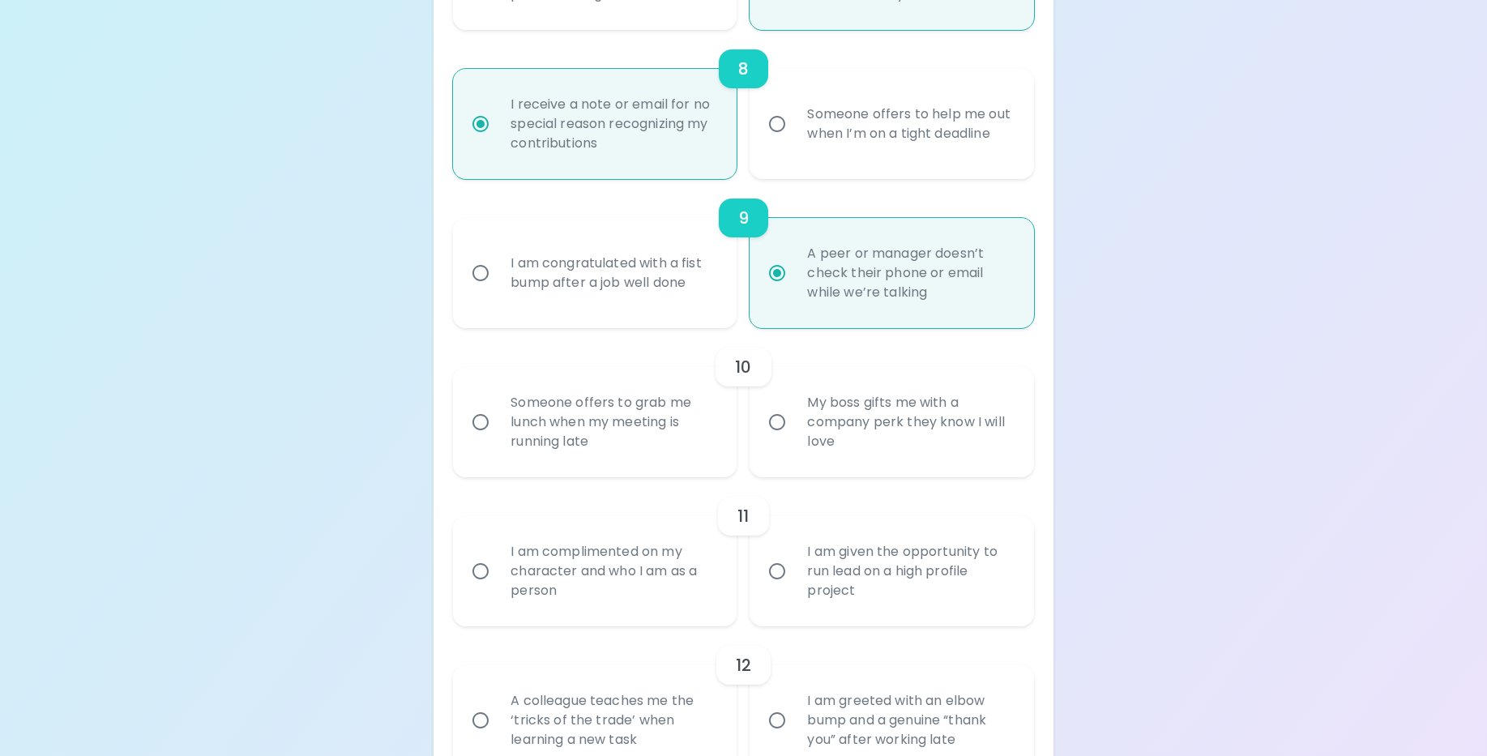
scroll to position [1427, 0]
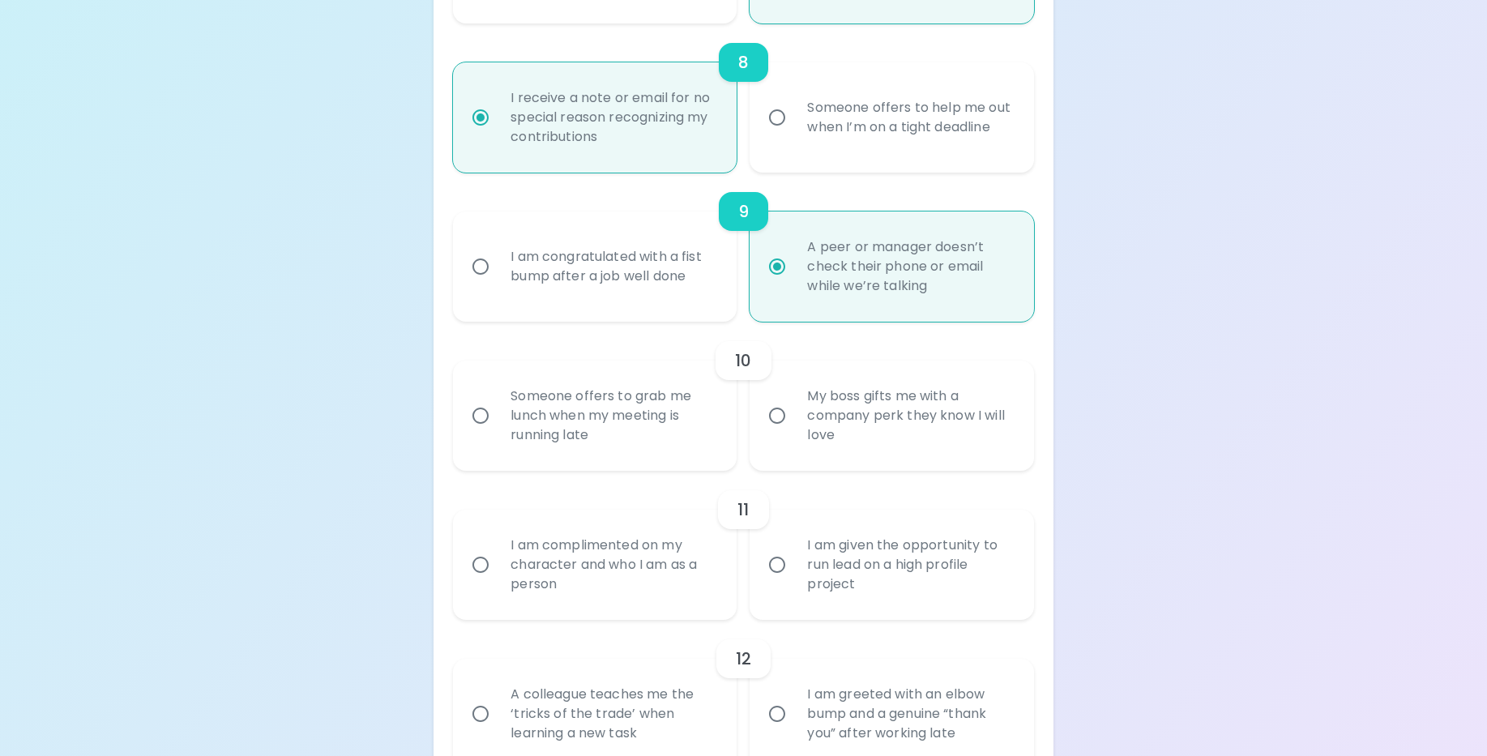
click at [882, 418] on div "My boss gifts me with a company perk they know I will love" at bounding box center [909, 415] width 230 height 97
click at [794, 418] on input "My boss gifts me with a company perk they know I will love" at bounding box center [777, 416] width 34 height 34
radio input "false"
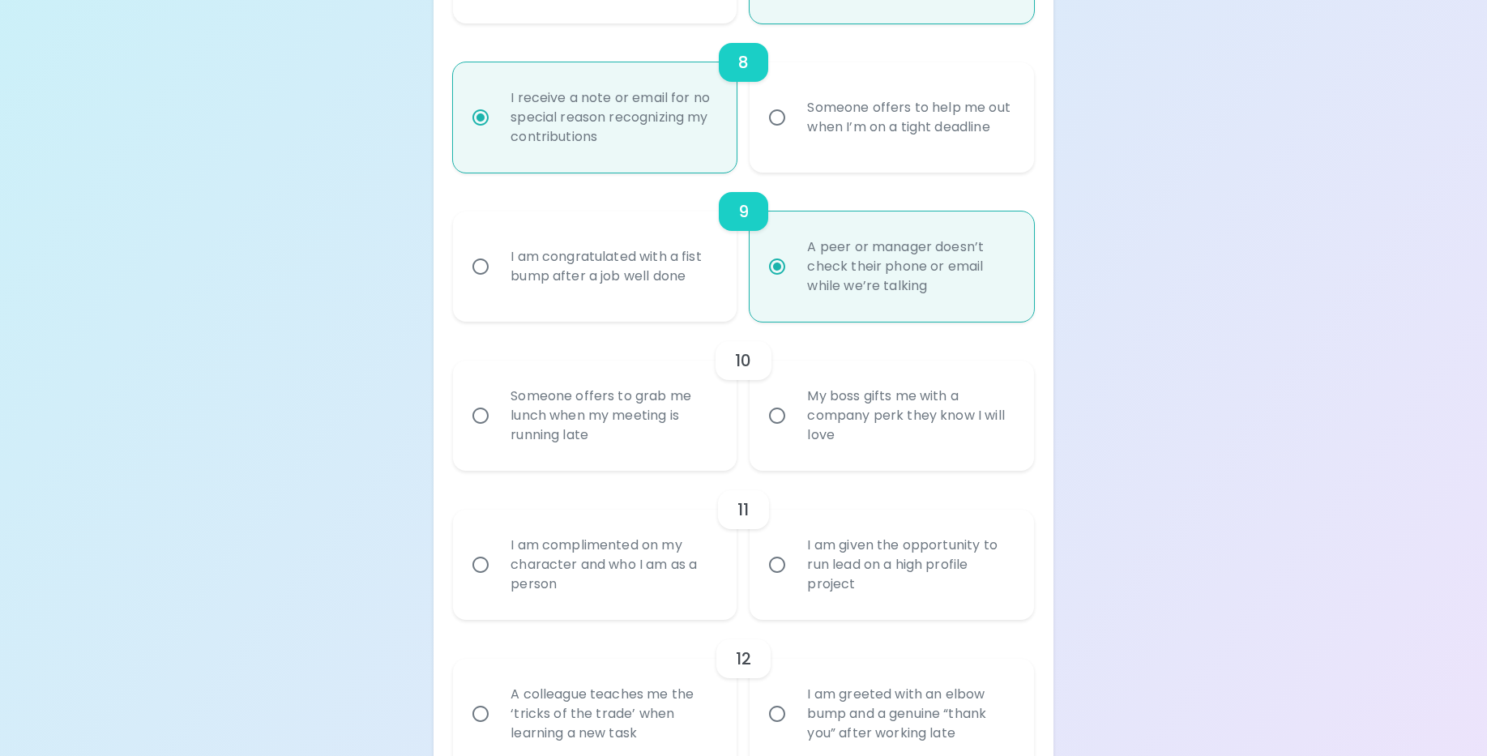
radio input "false"
radio input "true"
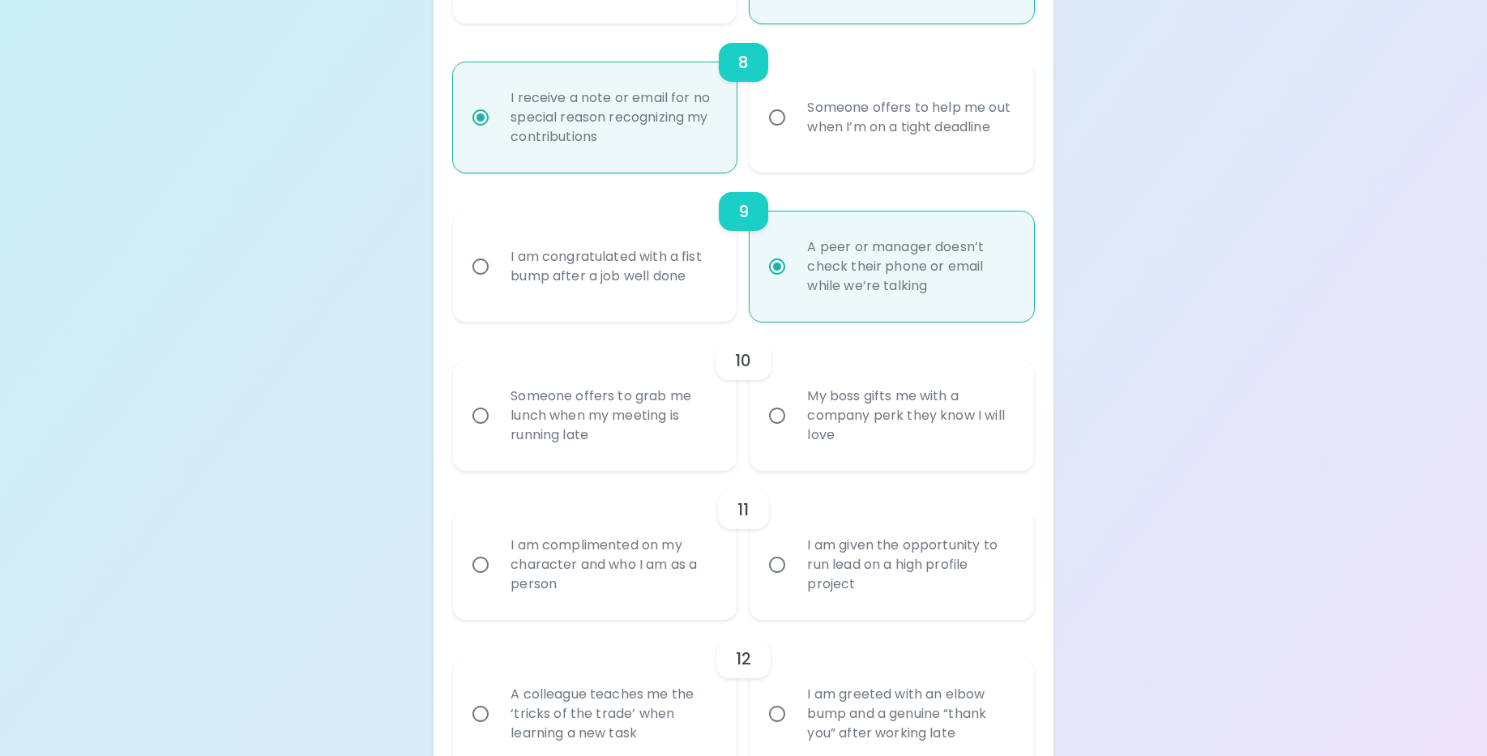
radio input "false"
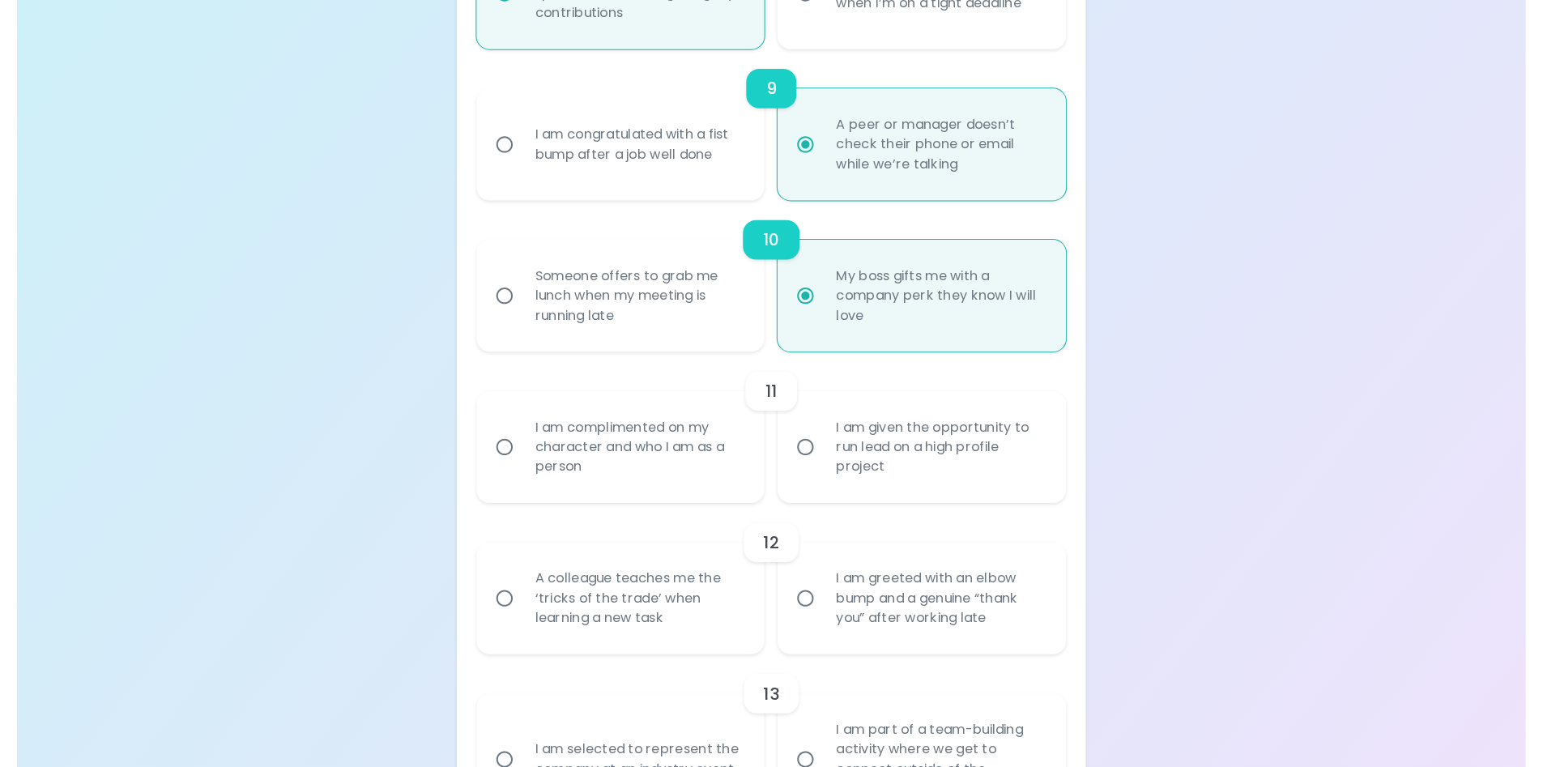
scroll to position [1557, 0]
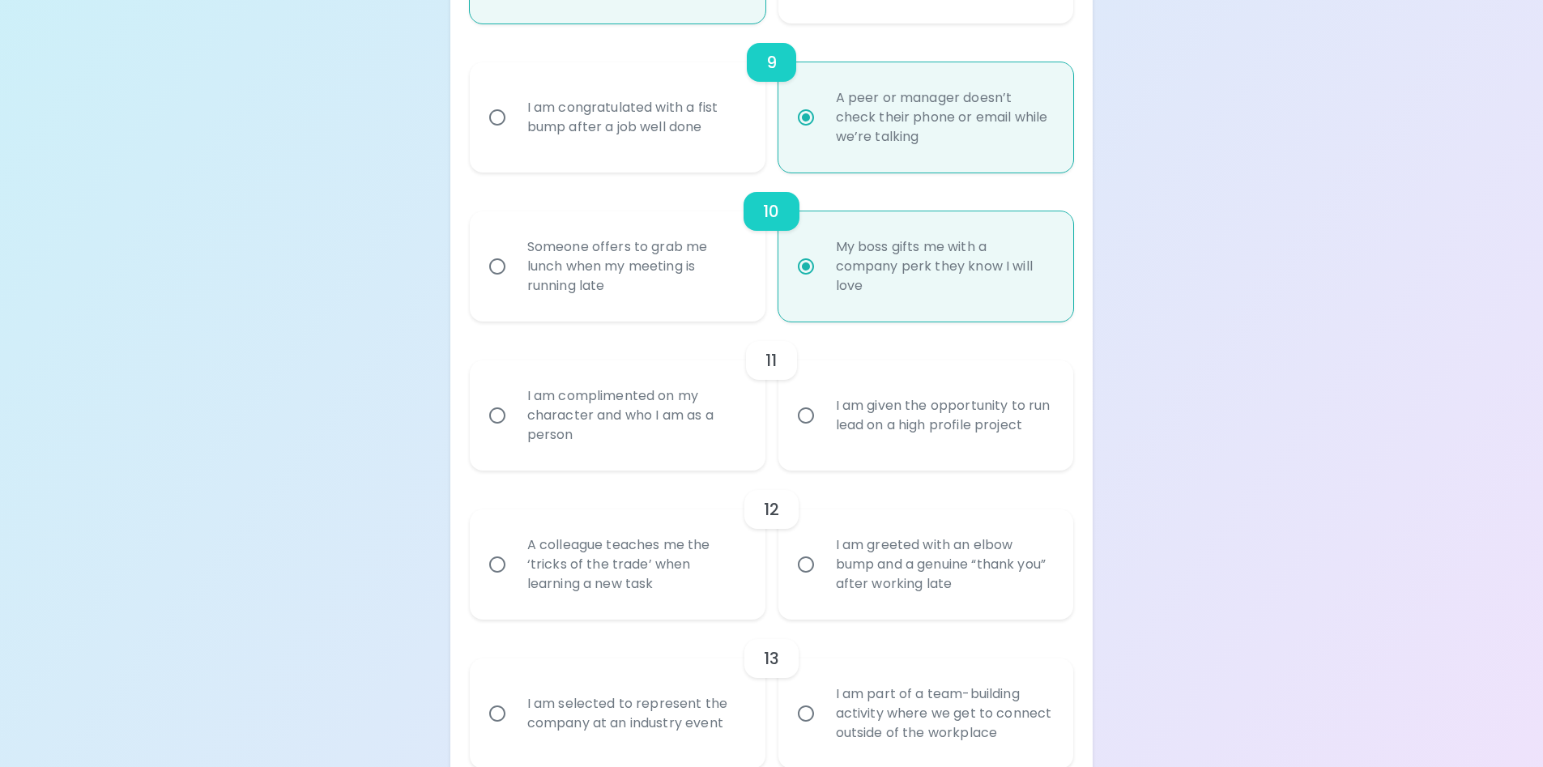
click at [639, 309] on div "Someone offers to grab me lunch when my meeting is running late" at bounding box center [635, 266] width 242 height 97
click at [514, 284] on input "Someone offers to grab me lunch when my meeting is running late" at bounding box center [497, 267] width 34 height 34
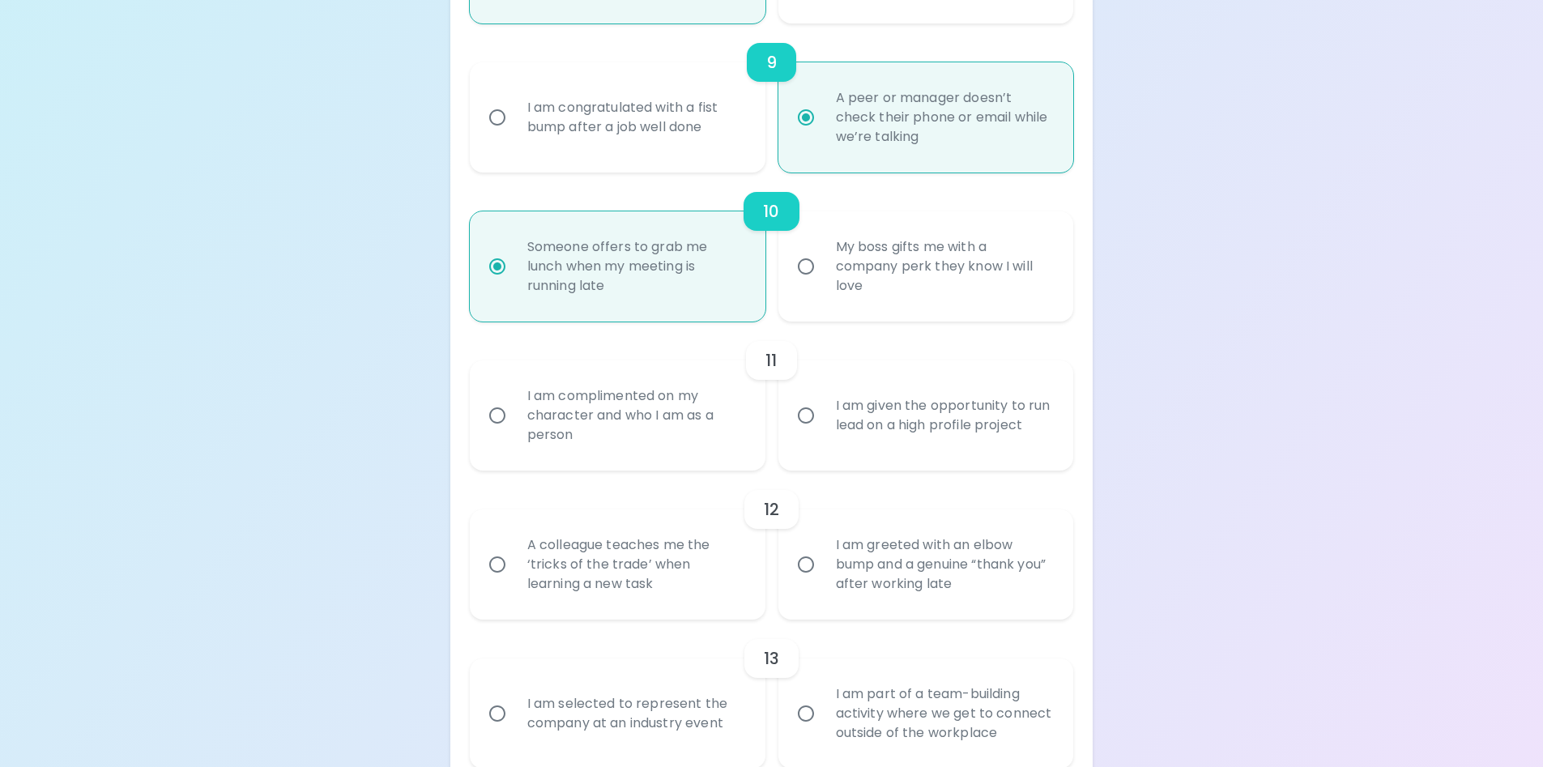
radio input "false"
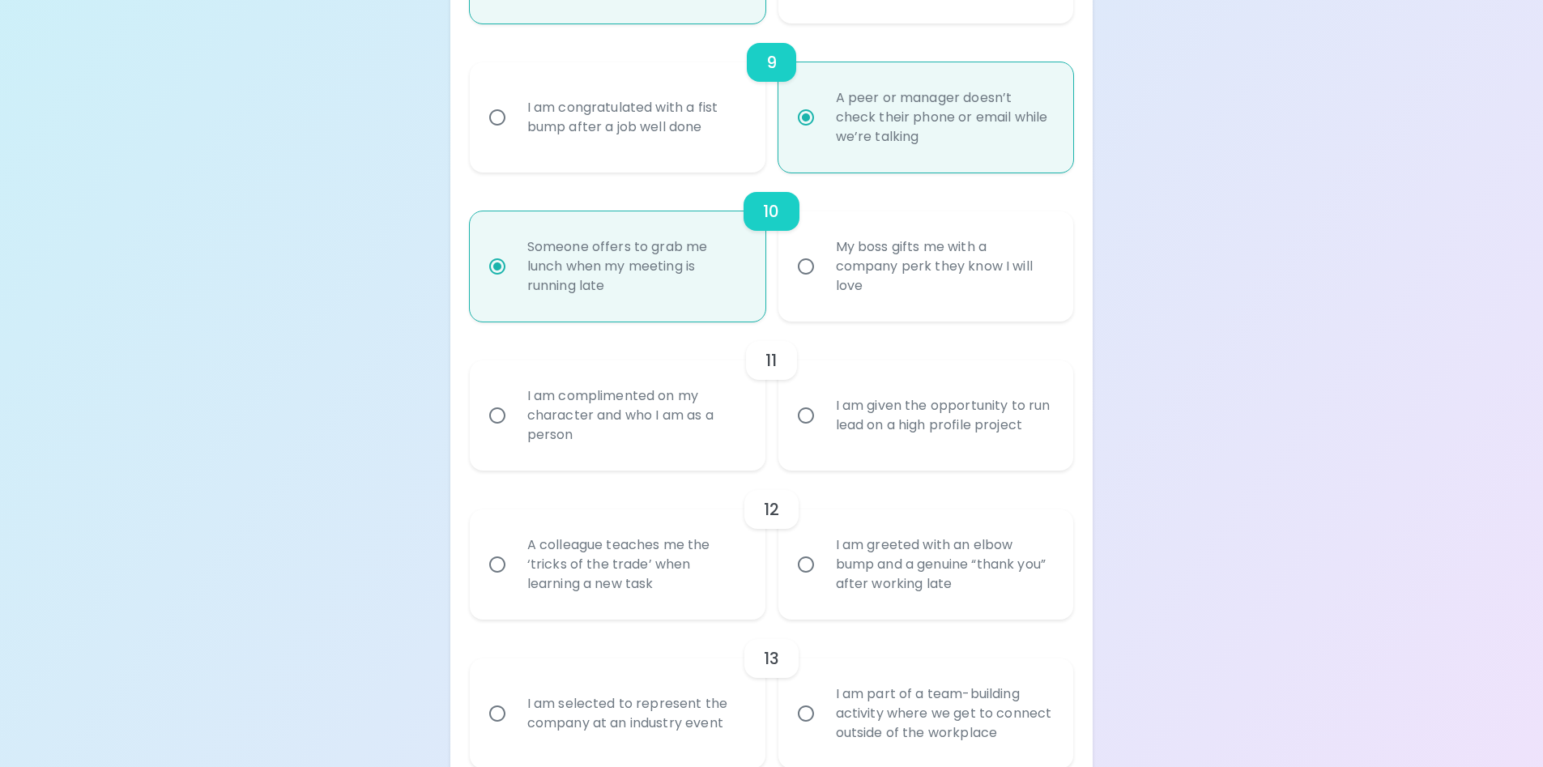
radio input "false"
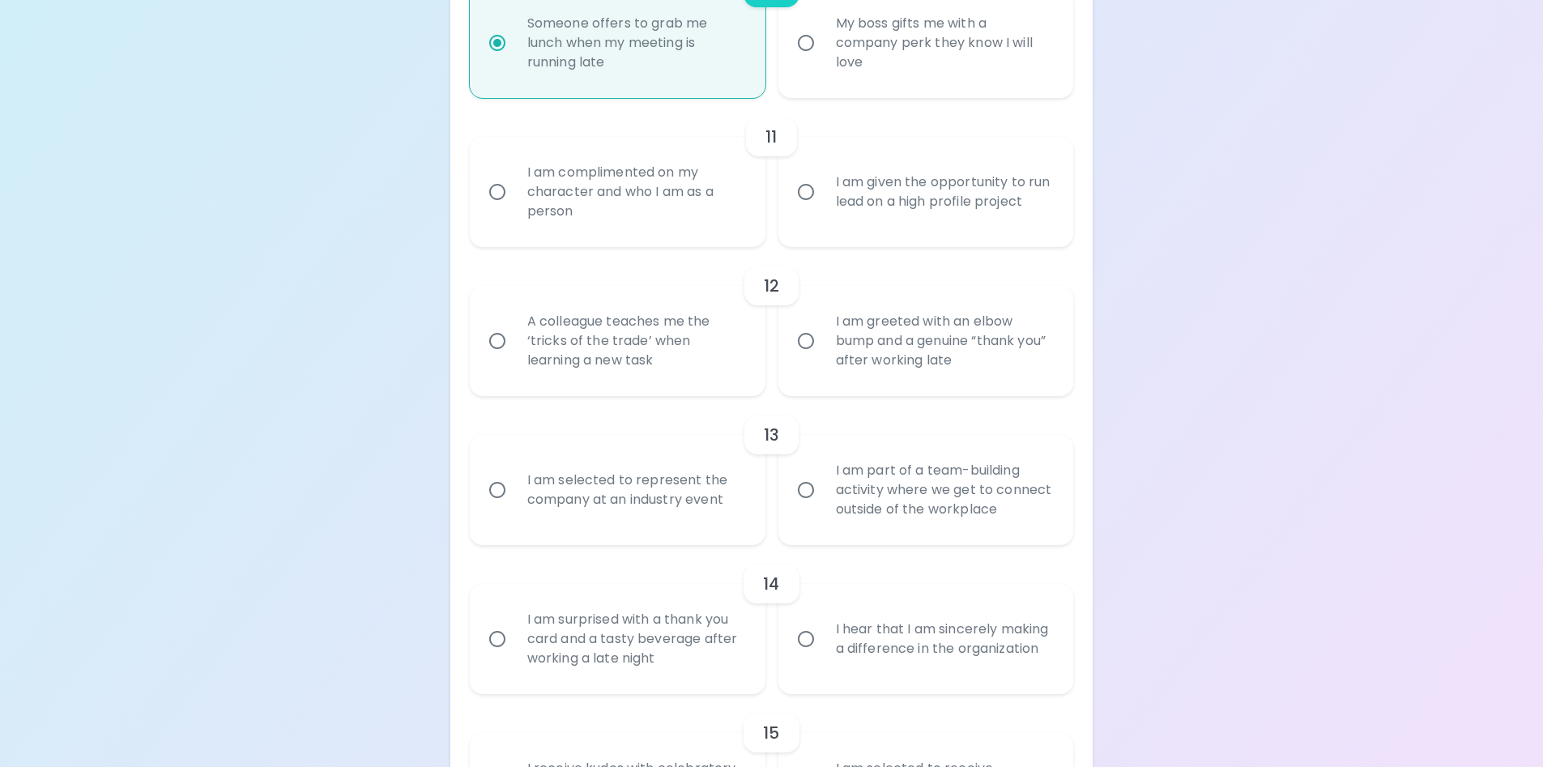
scroll to position [1782, 0]
click at [659, 199] on div "I am complimented on my character and who I am as a person" at bounding box center [635, 191] width 242 height 97
click at [514, 199] on input "I am complimented on my character and who I am as a person" at bounding box center [497, 191] width 34 height 34
radio input "false"
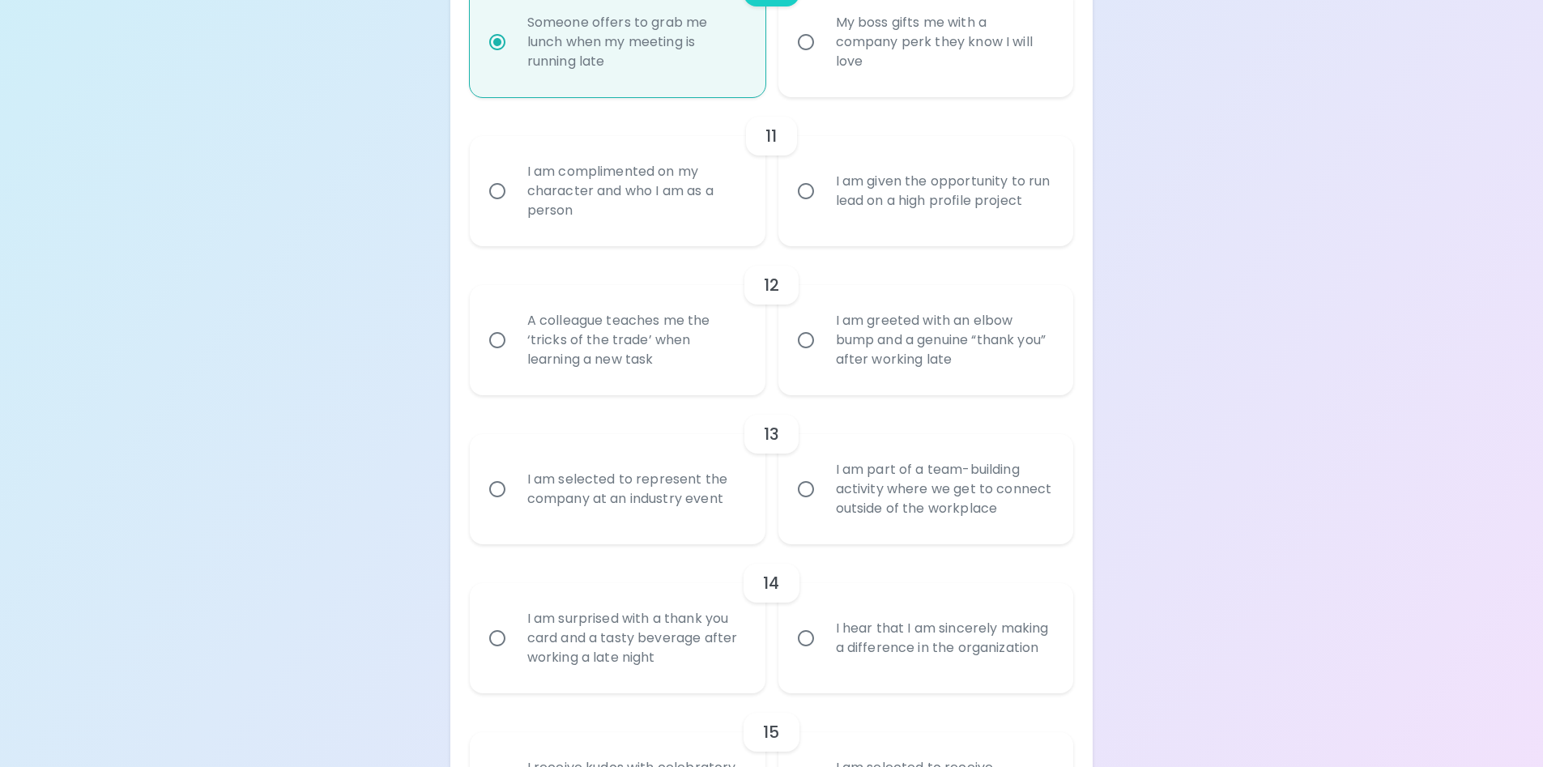
radio input "false"
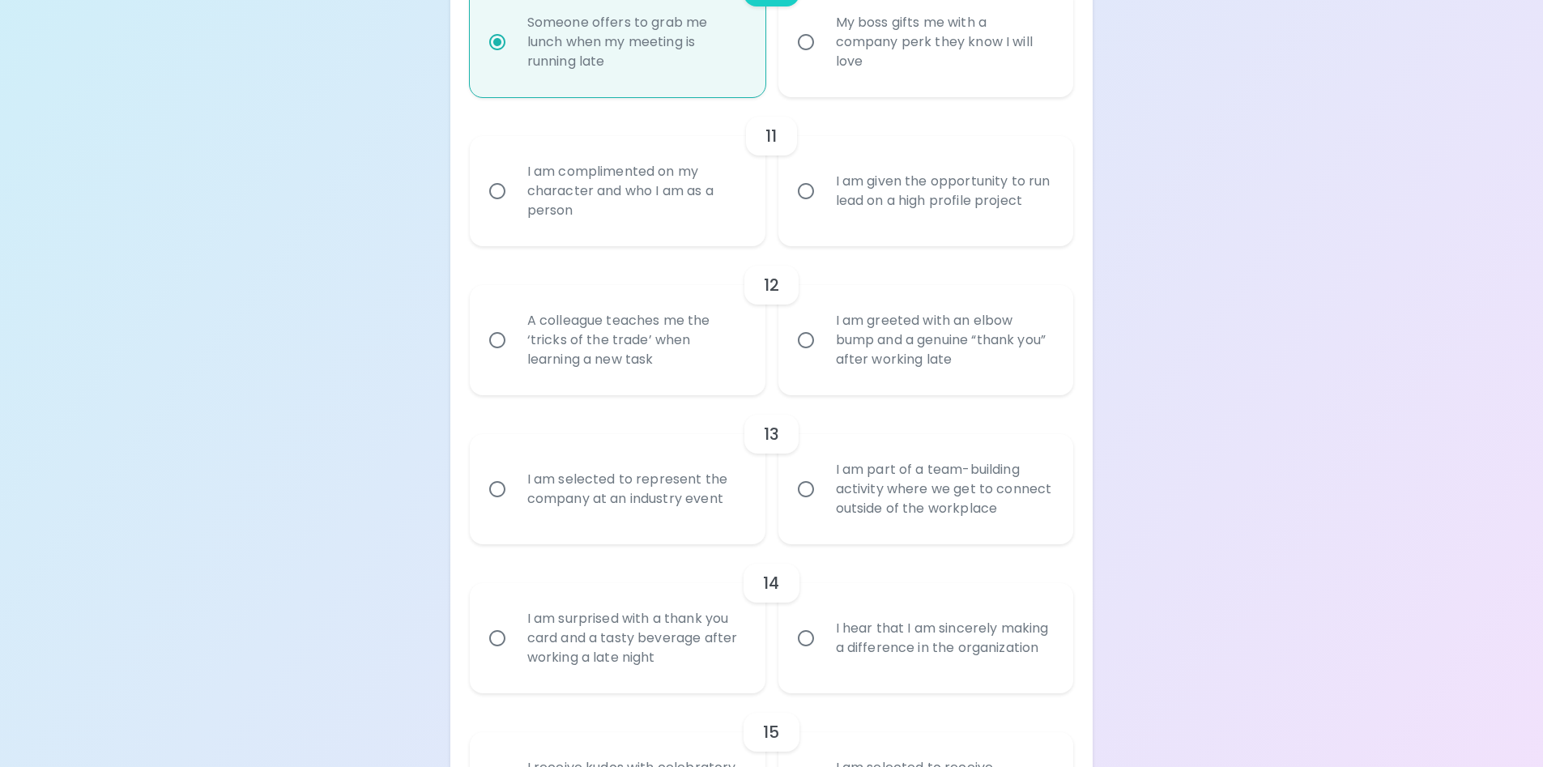
radio input "false"
radio input "true"
radio input "false"
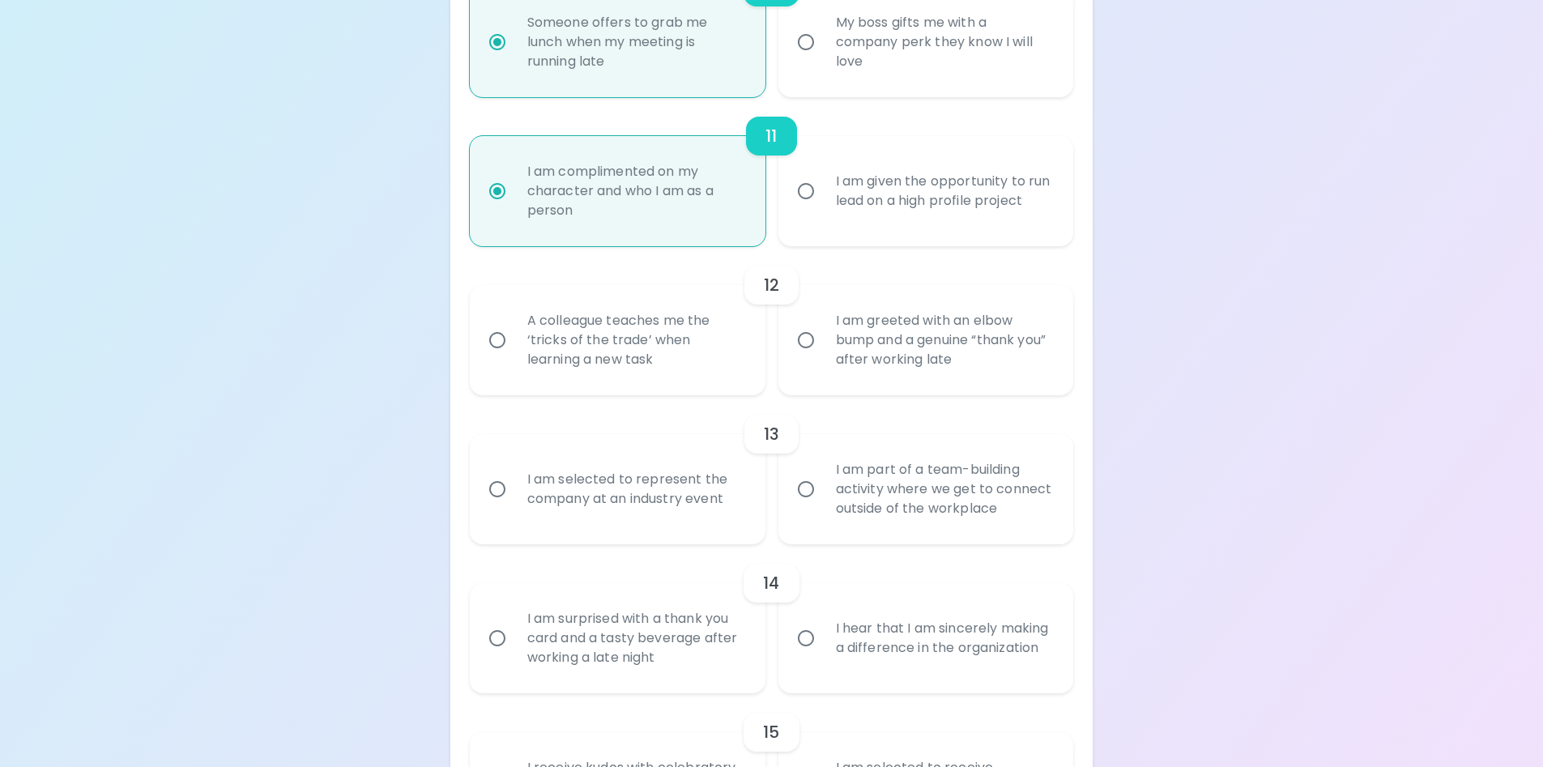
scroll to position [1911, 0]
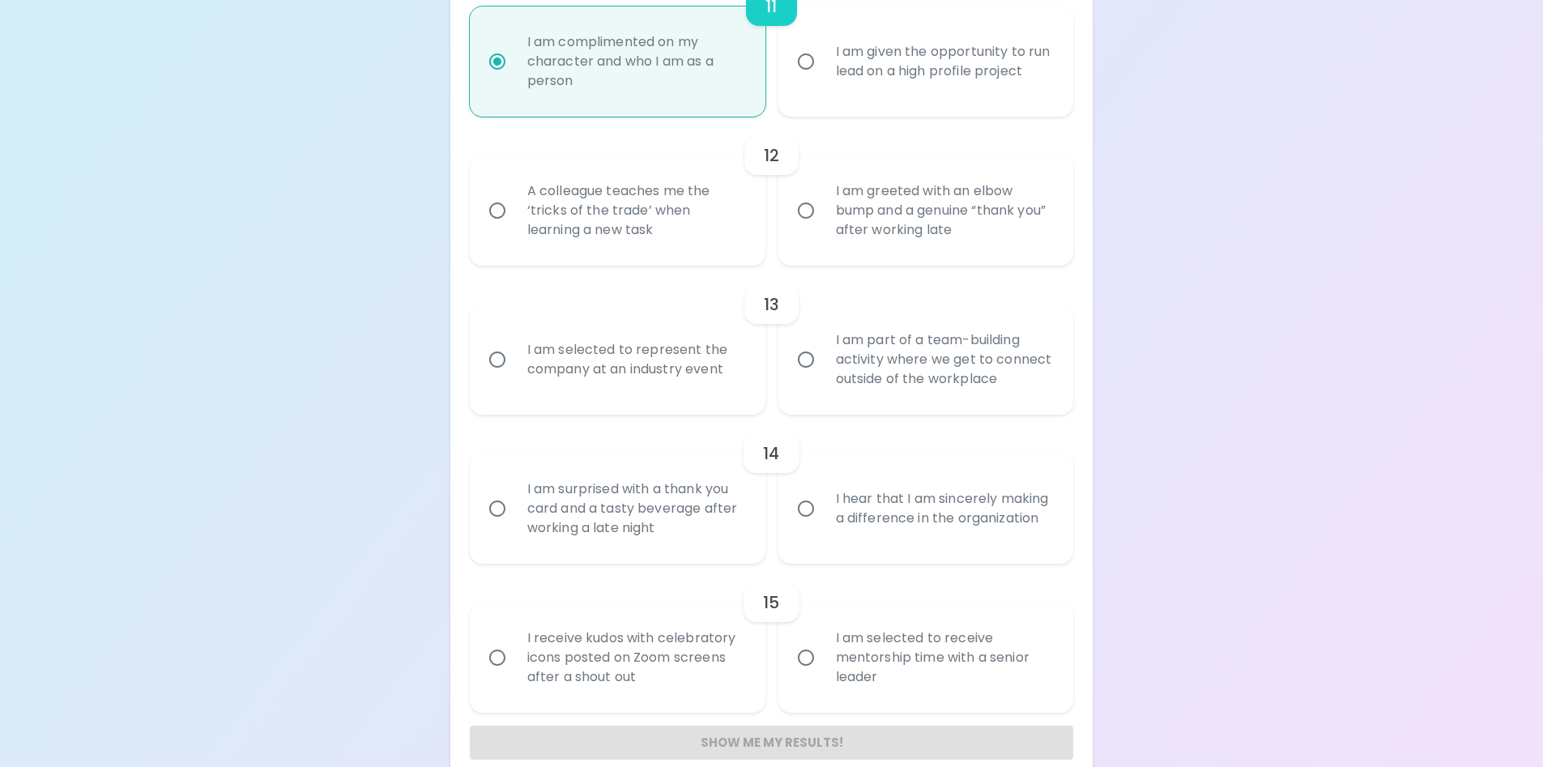
click at [624, 198] on div "A colleague teaches me the ‘tricks of the trade’ when learning a new task" at bounding box center [635, 210] width 242 height 97
click at [514, 198] on input "A colleague teaches me the ‘tricks of the trade’ when learning a new task" at bounding box center [497, 211] width 34 height 34
radio input "false"
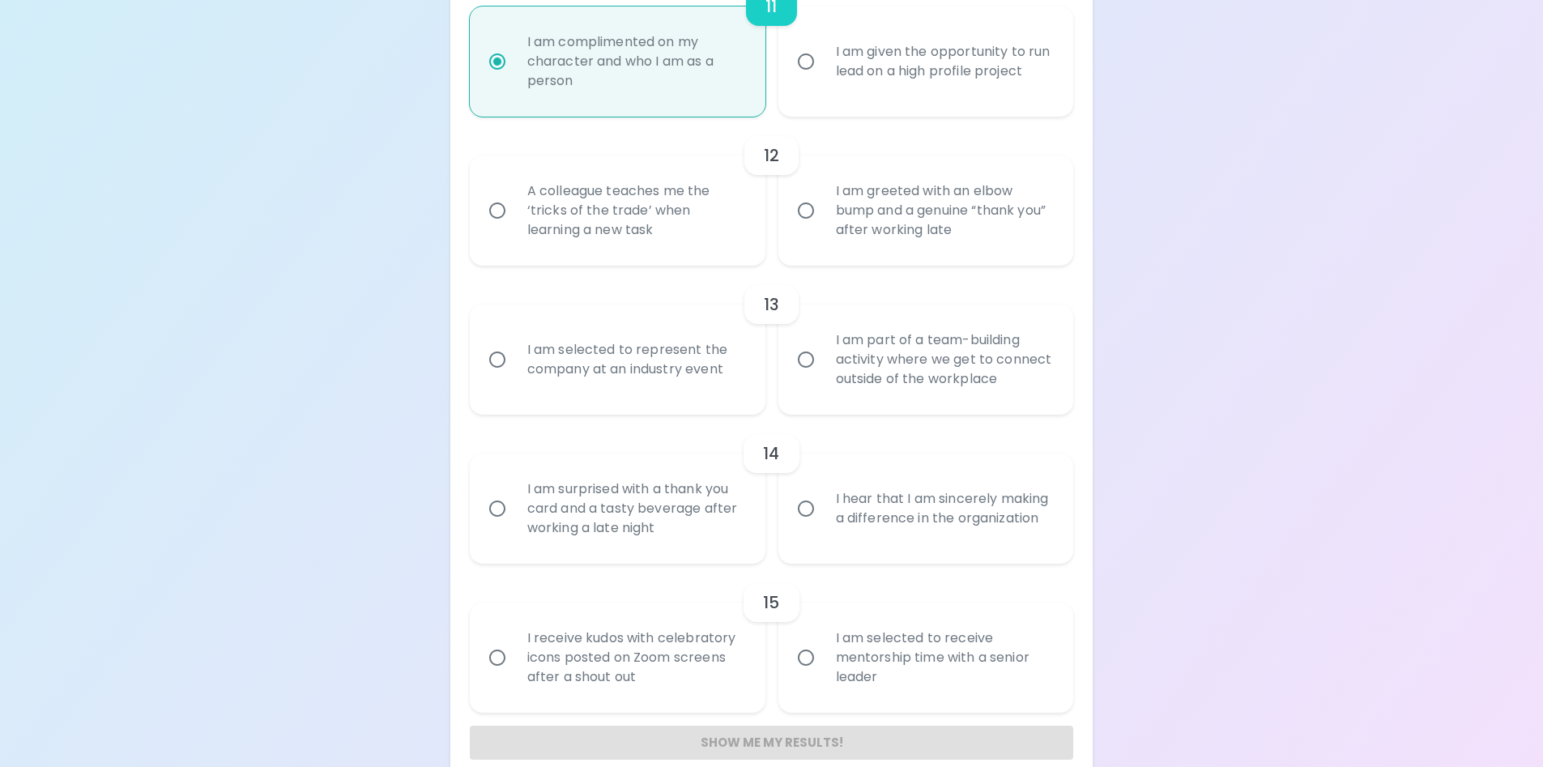
radio input "false"
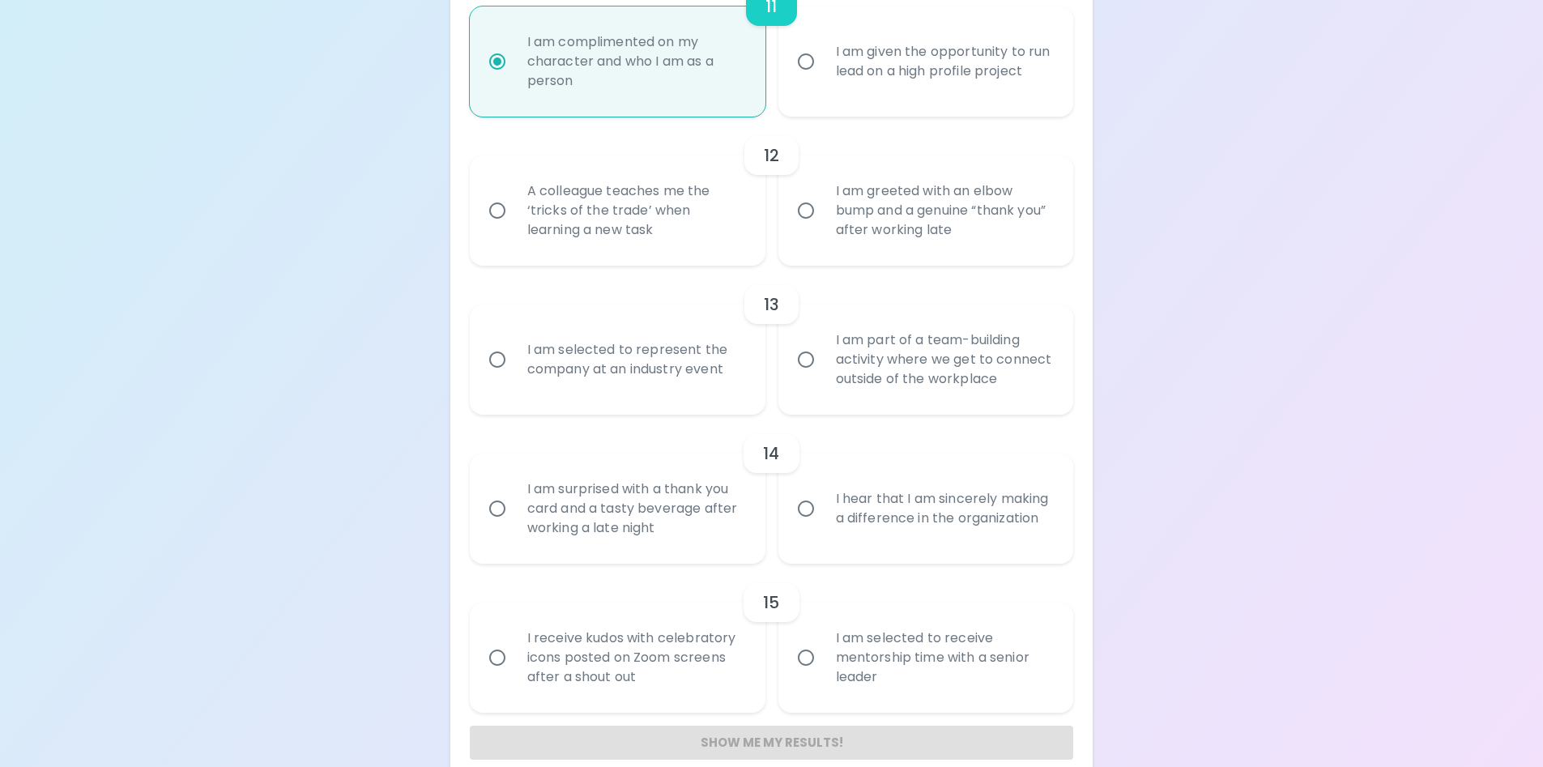
radio input "false"
radio input "true"
radio input "false"
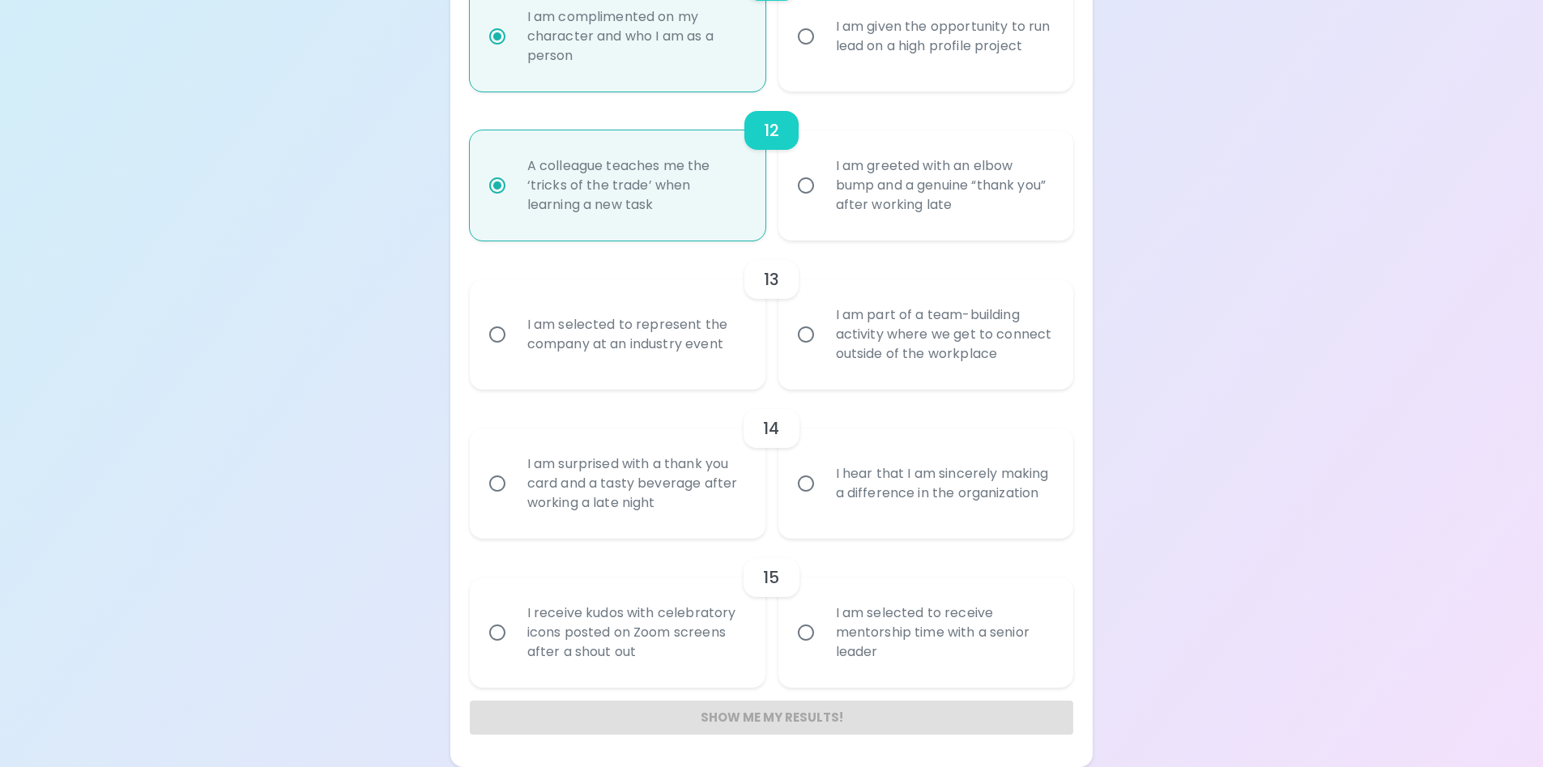
scroll to position [1935, 0]
click at [640, 344] on div "I am selected to represent the company at an industry event" at bounding box center [635, 336] width 242 height 78
click at [514, 344] on input "I am selected to represent the company at an industry event" at bounding box center [497, 335] width 34 height 34
radio input "false"
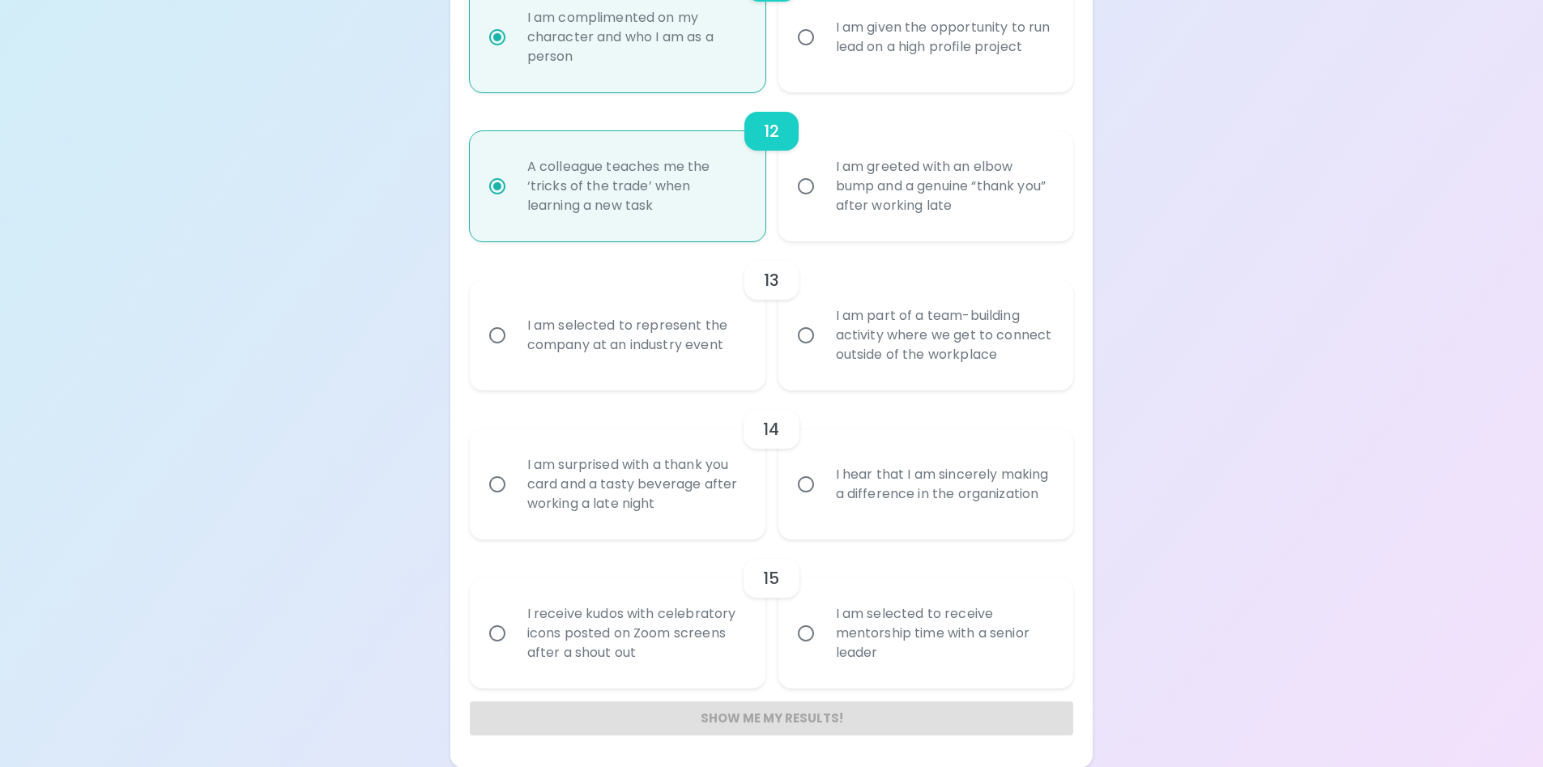
radio input "false"
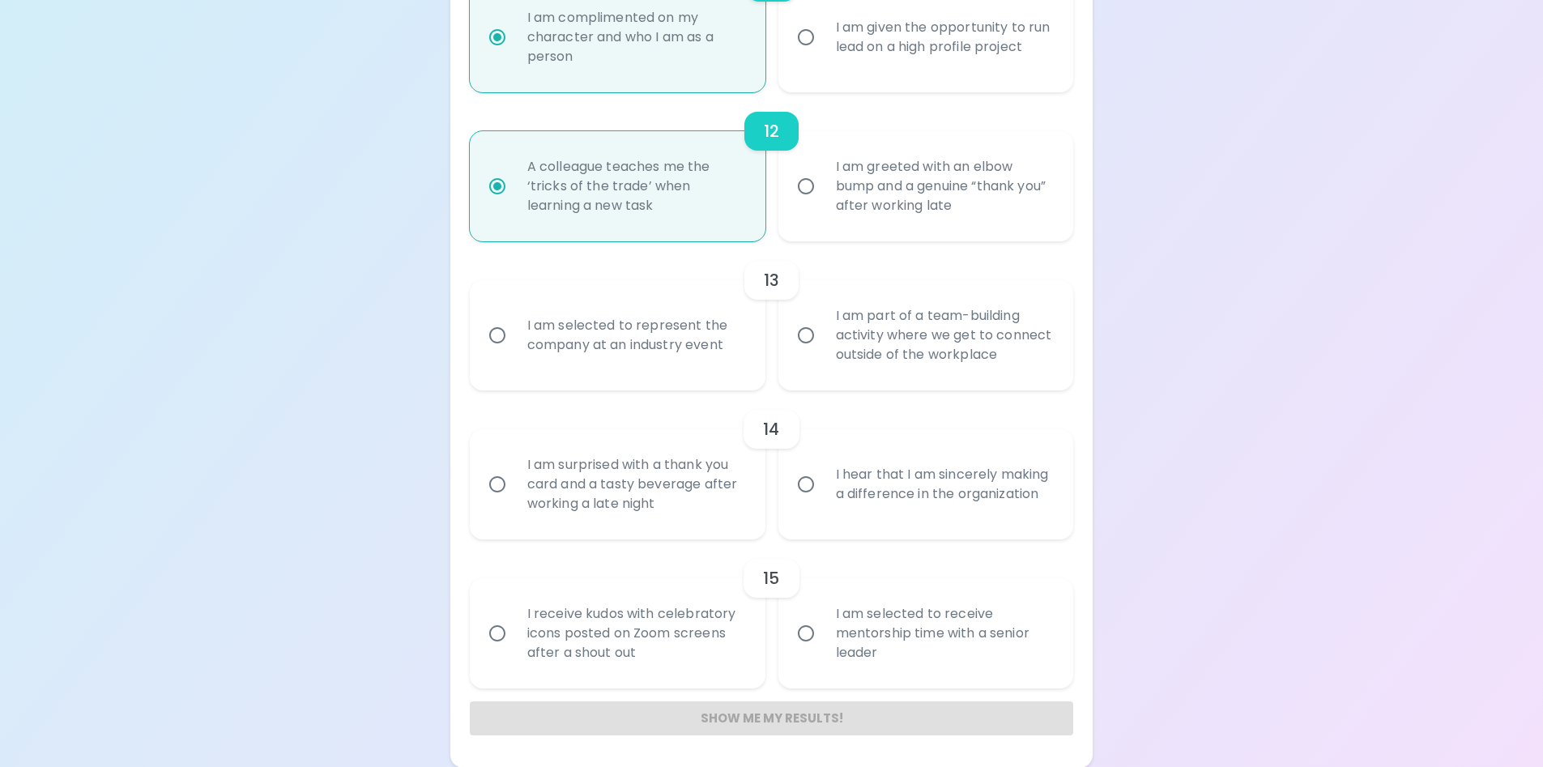
radio input "false"
radio input "true"
radio input "false"
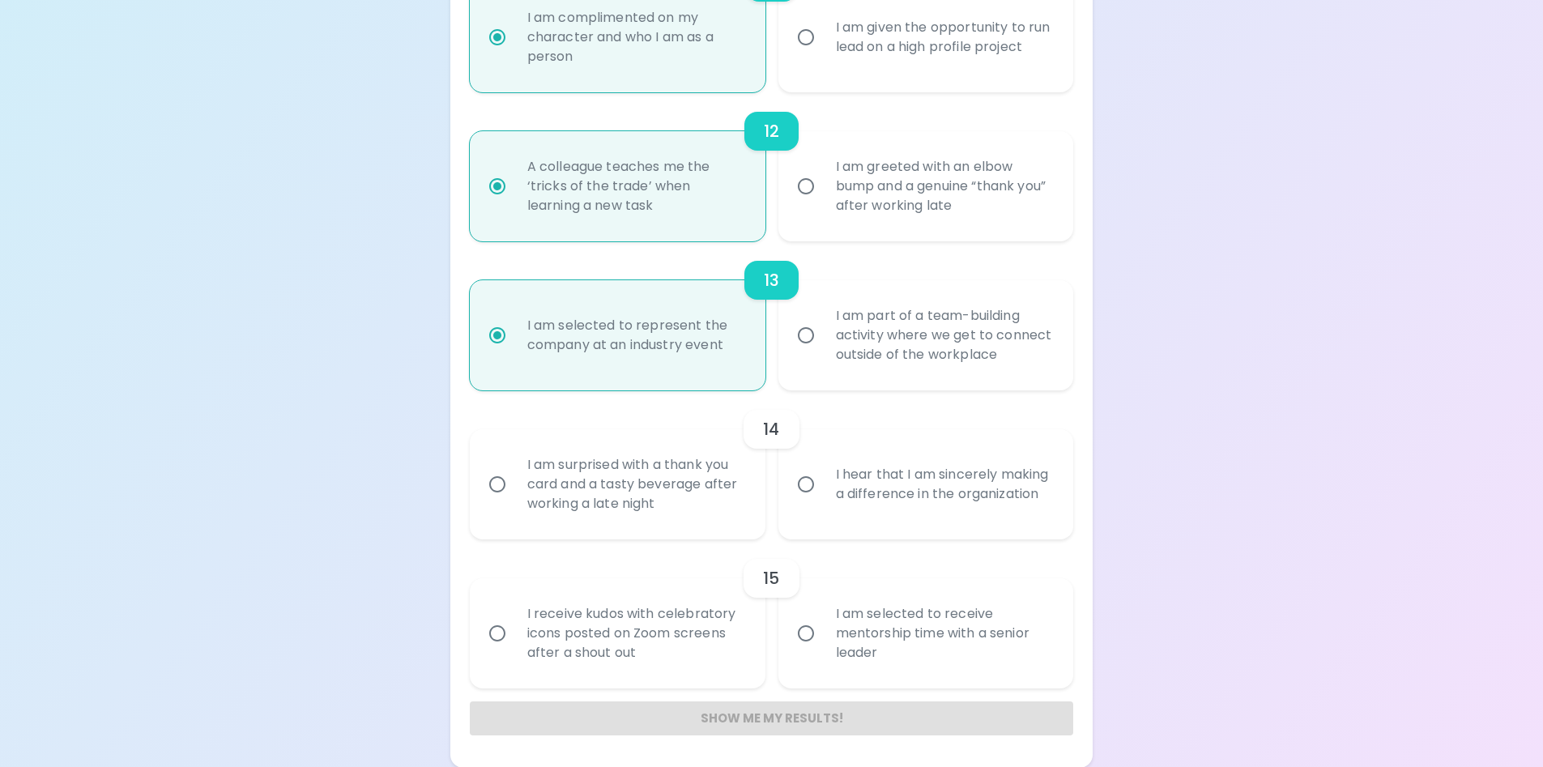
click at [894, 481] on div "I hear that I am sincerely making a difference in the organization" at bounding box center [944, 485] width 242 height 78
click at [823, 481] on input "I hear that I am sincerely making a difference in the organization" at bounding box center [806, 484] width 34 height 34
radio input "false"
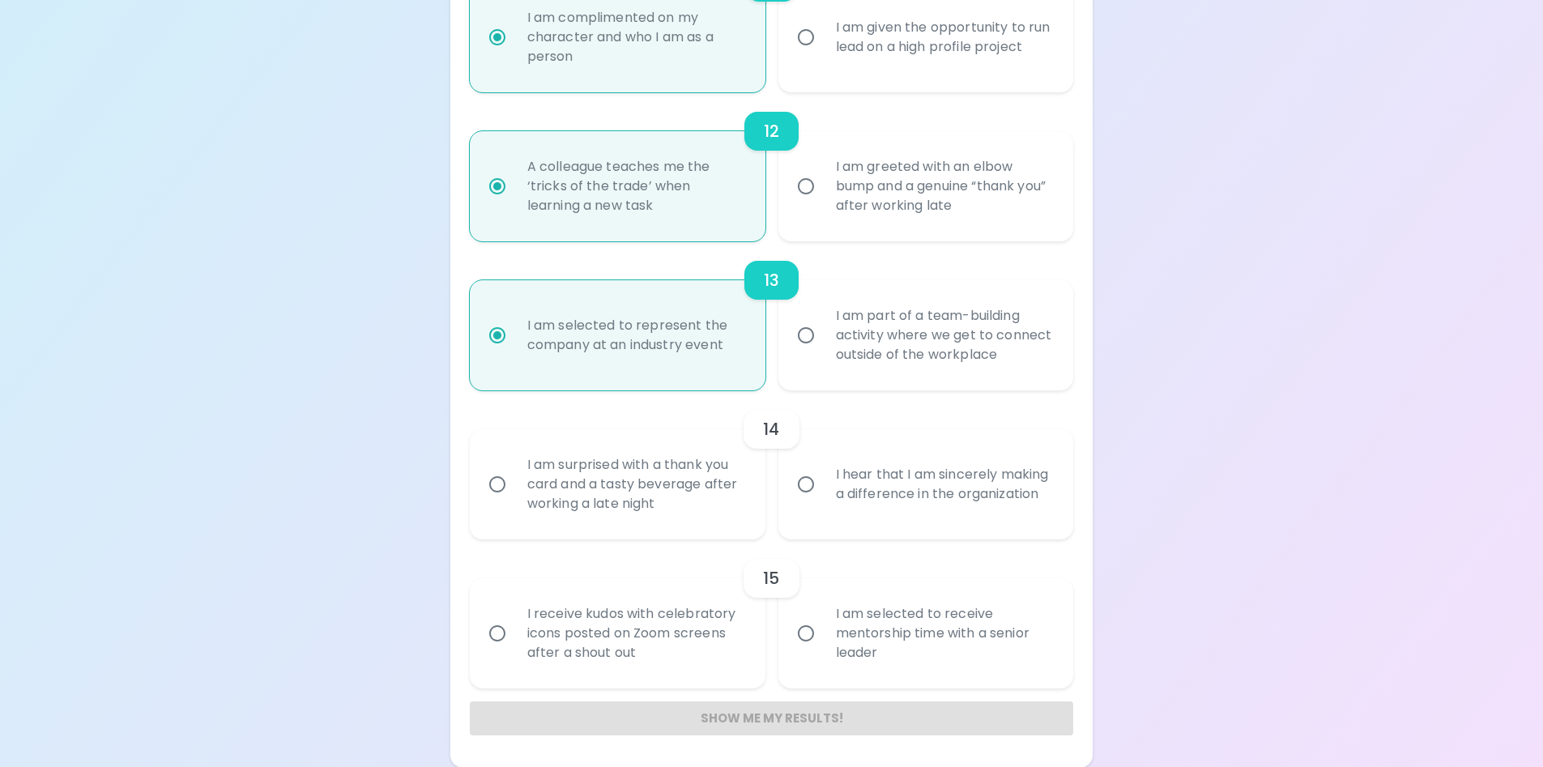
radio input "false"
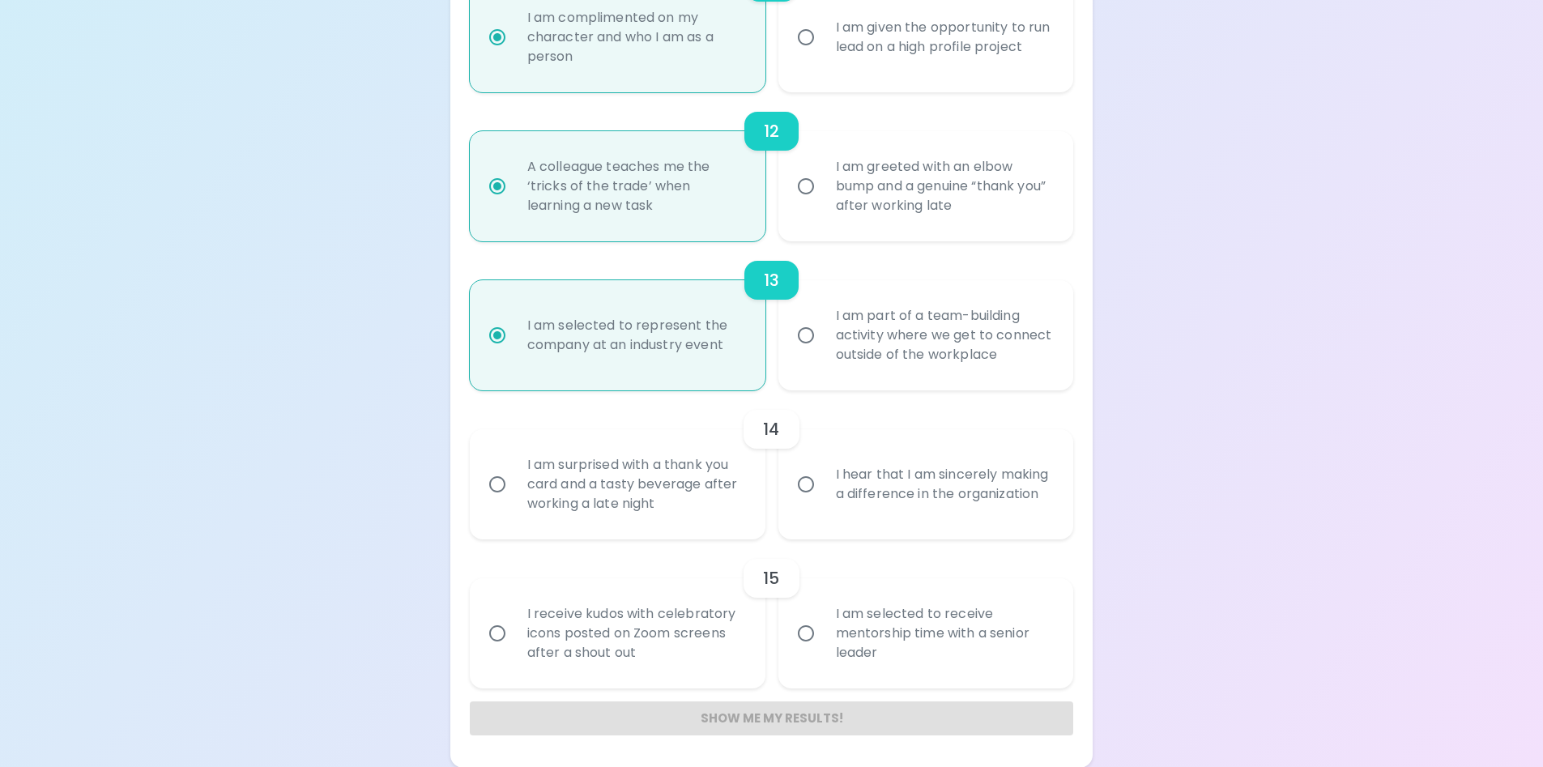
radio input "false"
radio input "true"
radio input "false"
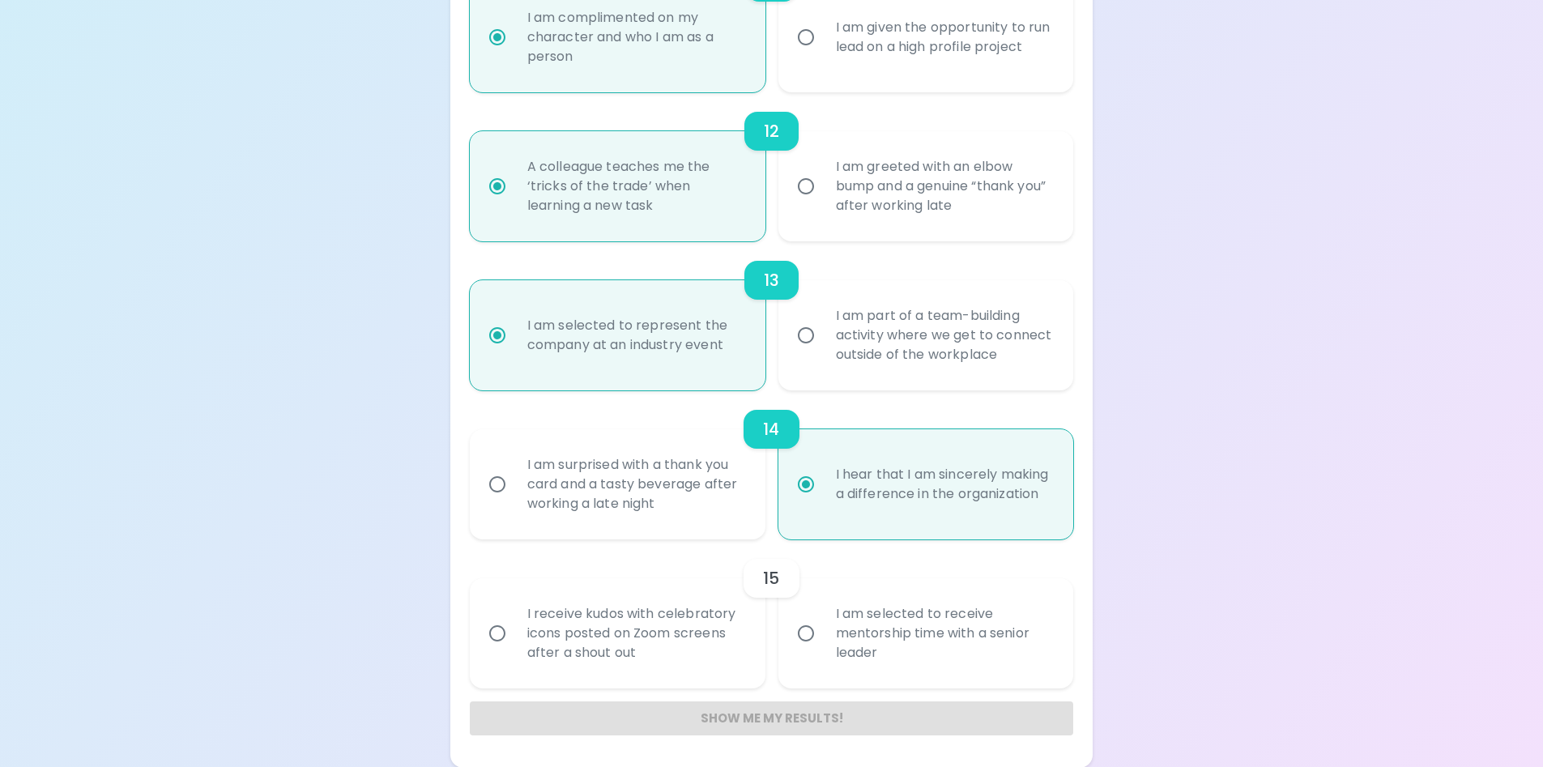
click at [873, 642] on div "I am selected to receive mentorship time with a senior leader" at bounding box center [944, 633] width 242 height 97
click at [823, 642] on input "I am selected to receive mentorship time with a senior leader" at bounding box center [806, 634] width 34 height 34
radio input "false"
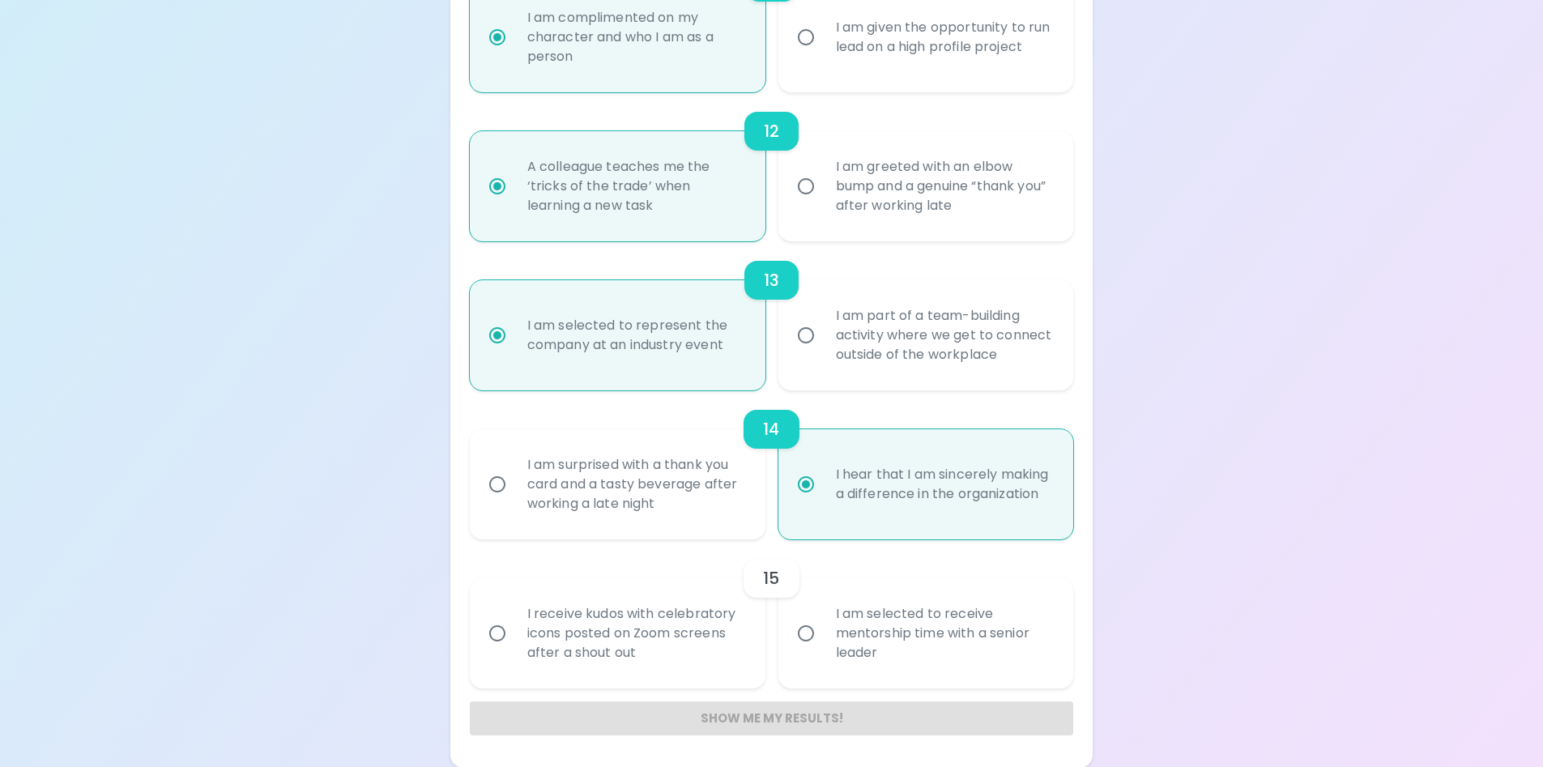
radio input "false"
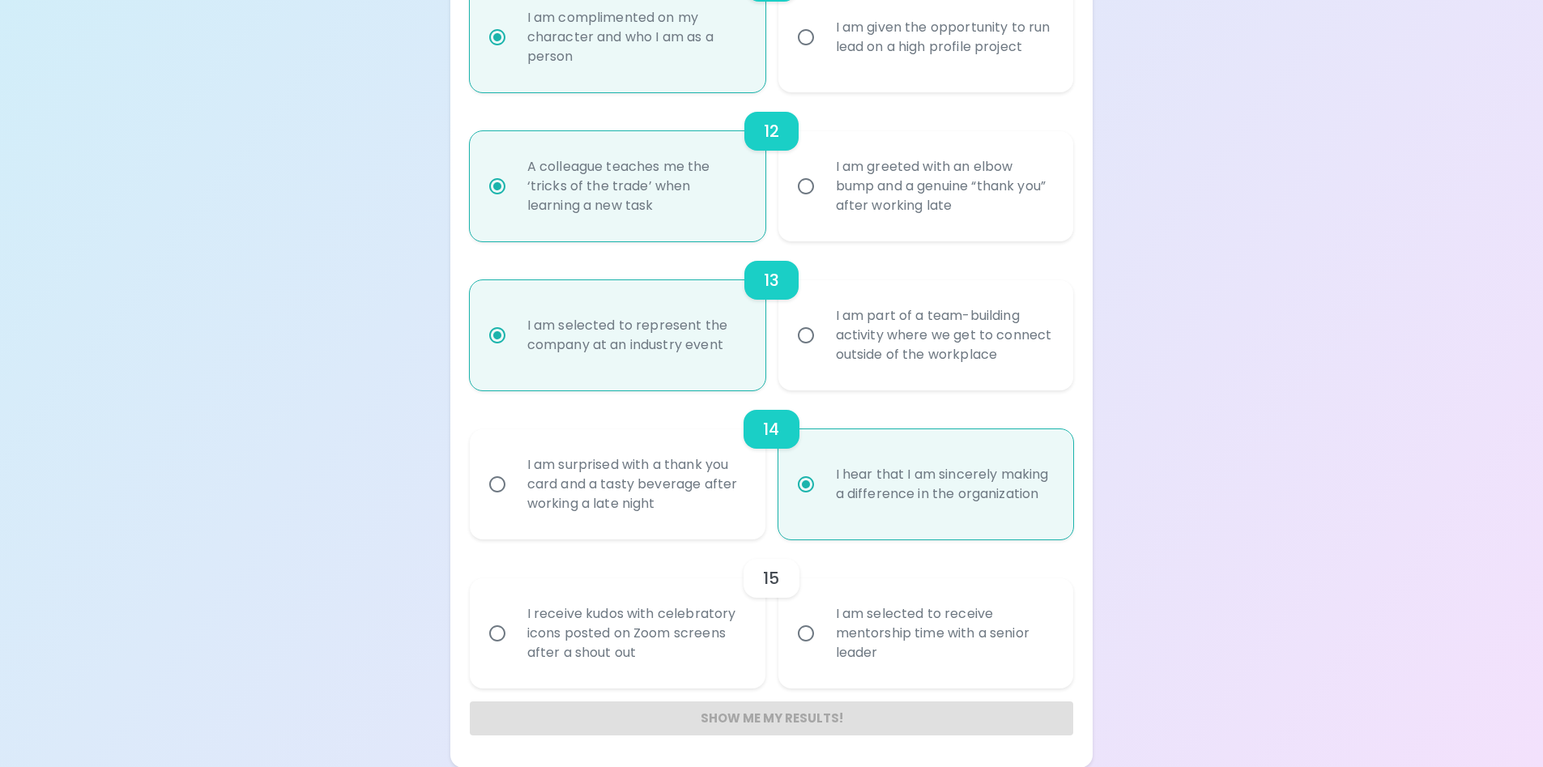
radio input "false"
radio input "true"
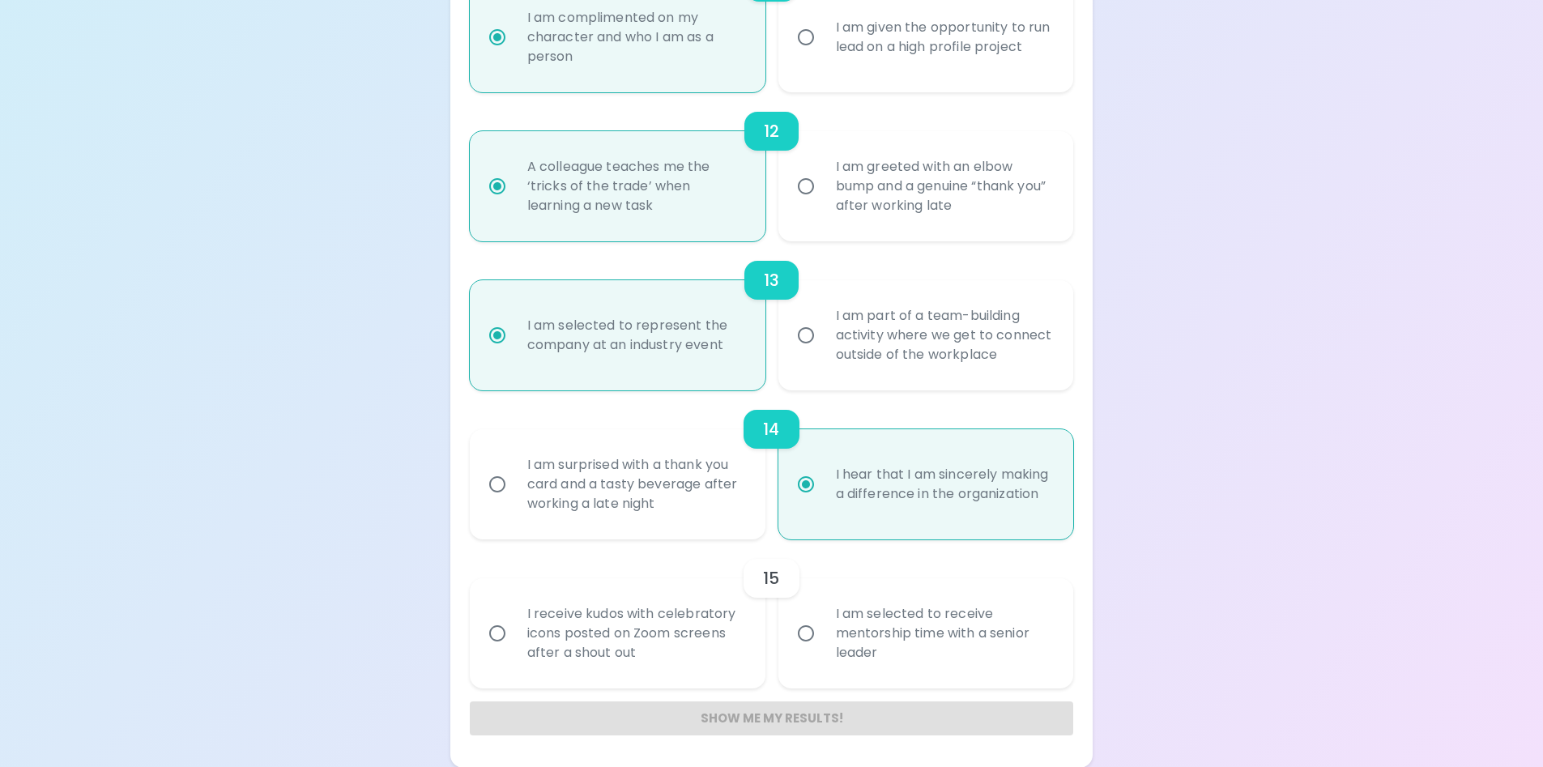
radio input "false"
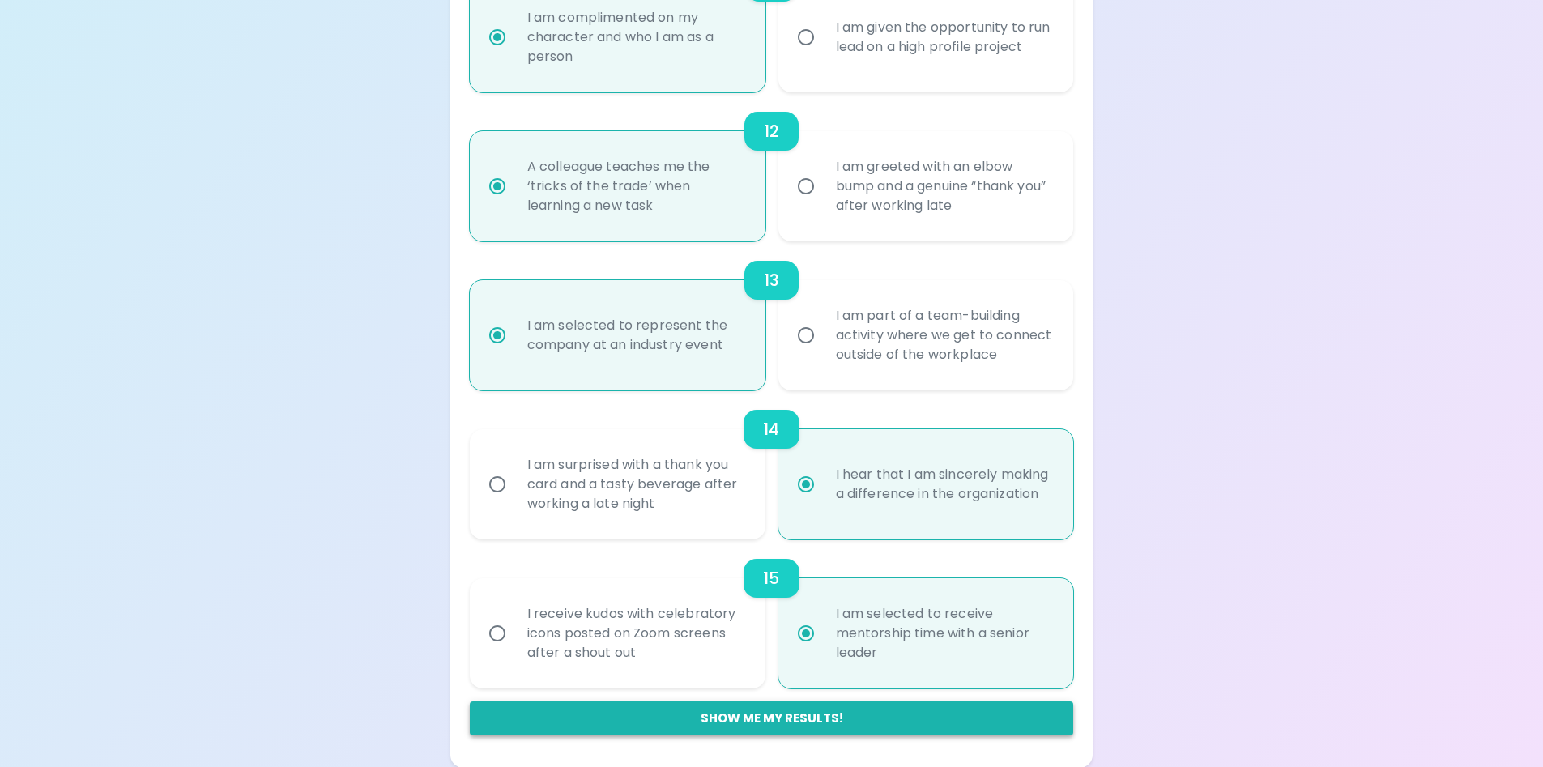
click at [736, 722] on button "Show me my results!" at bounding box center [772, 719] width 604 height 34
radio input "false"
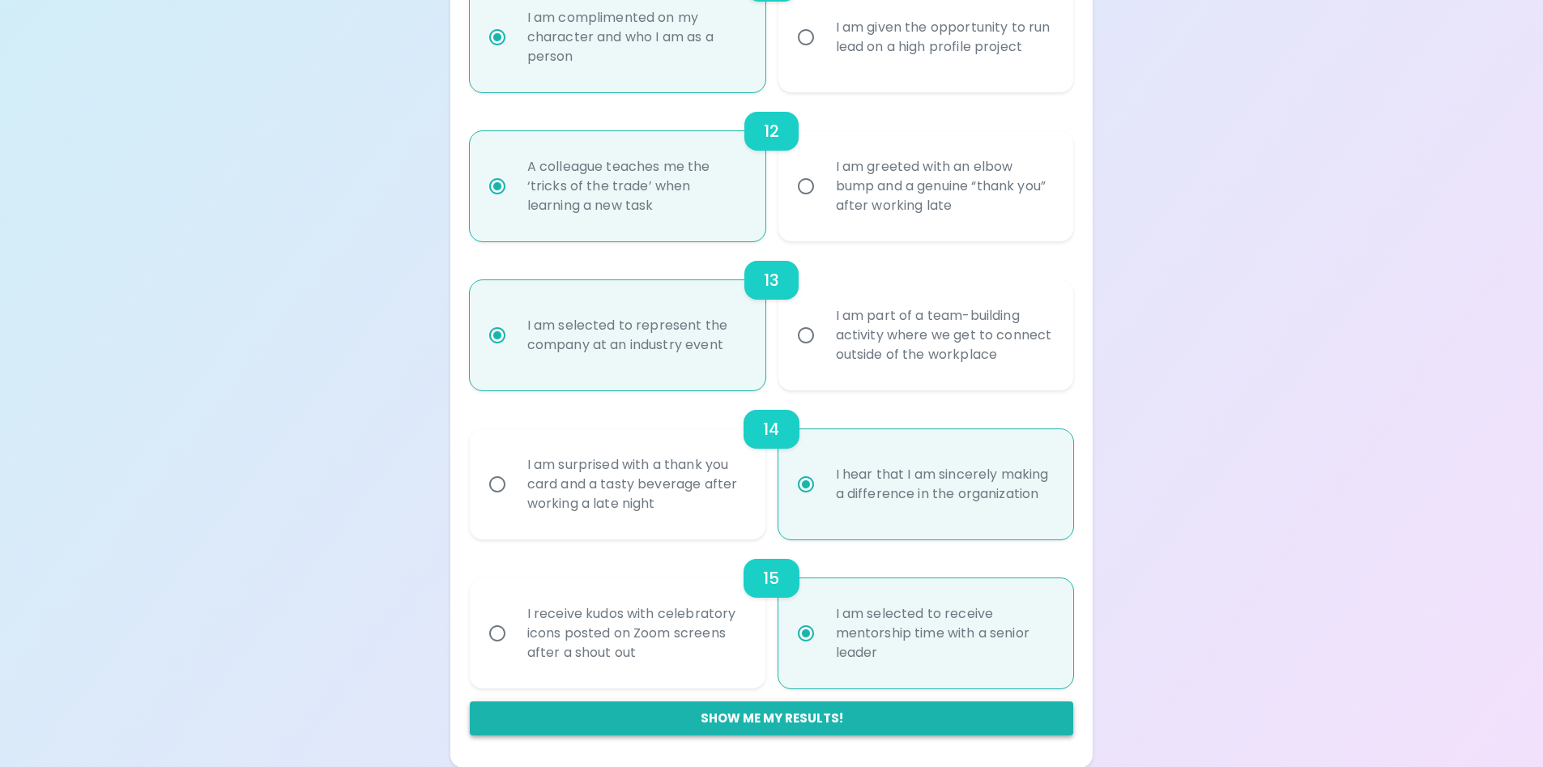
radio input "false"
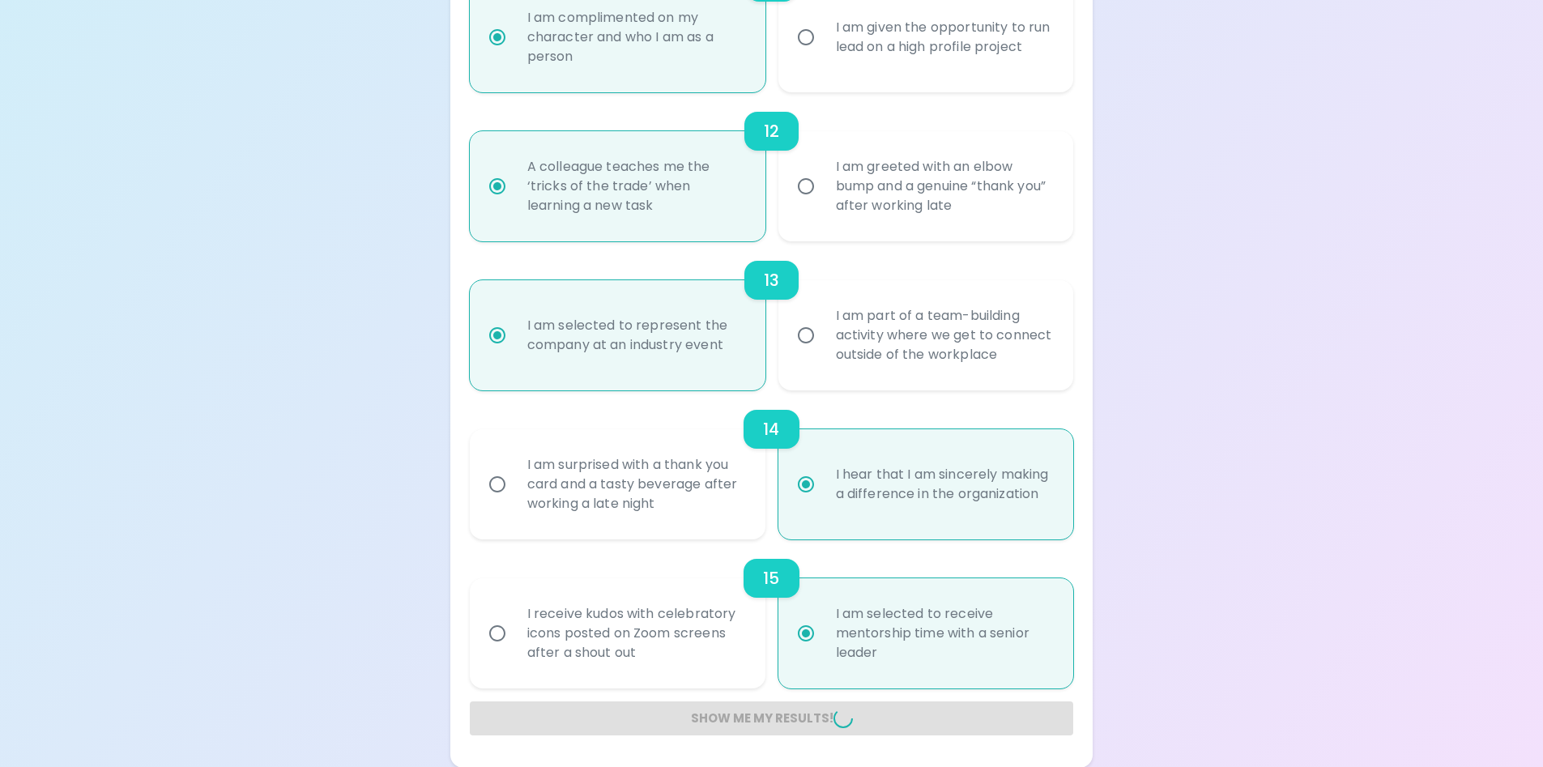
radio input "false"
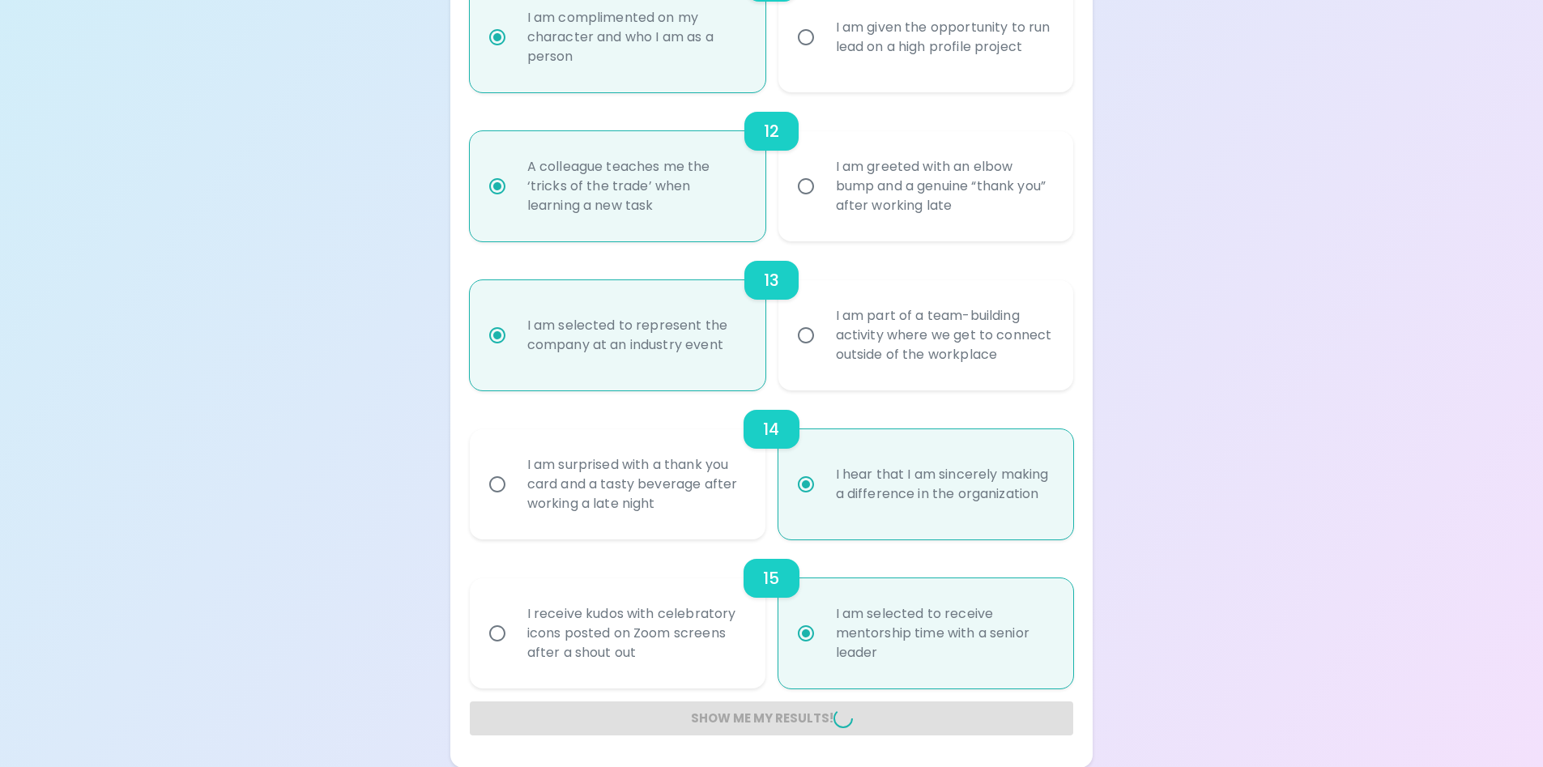
radio input "true"
radio input "false"
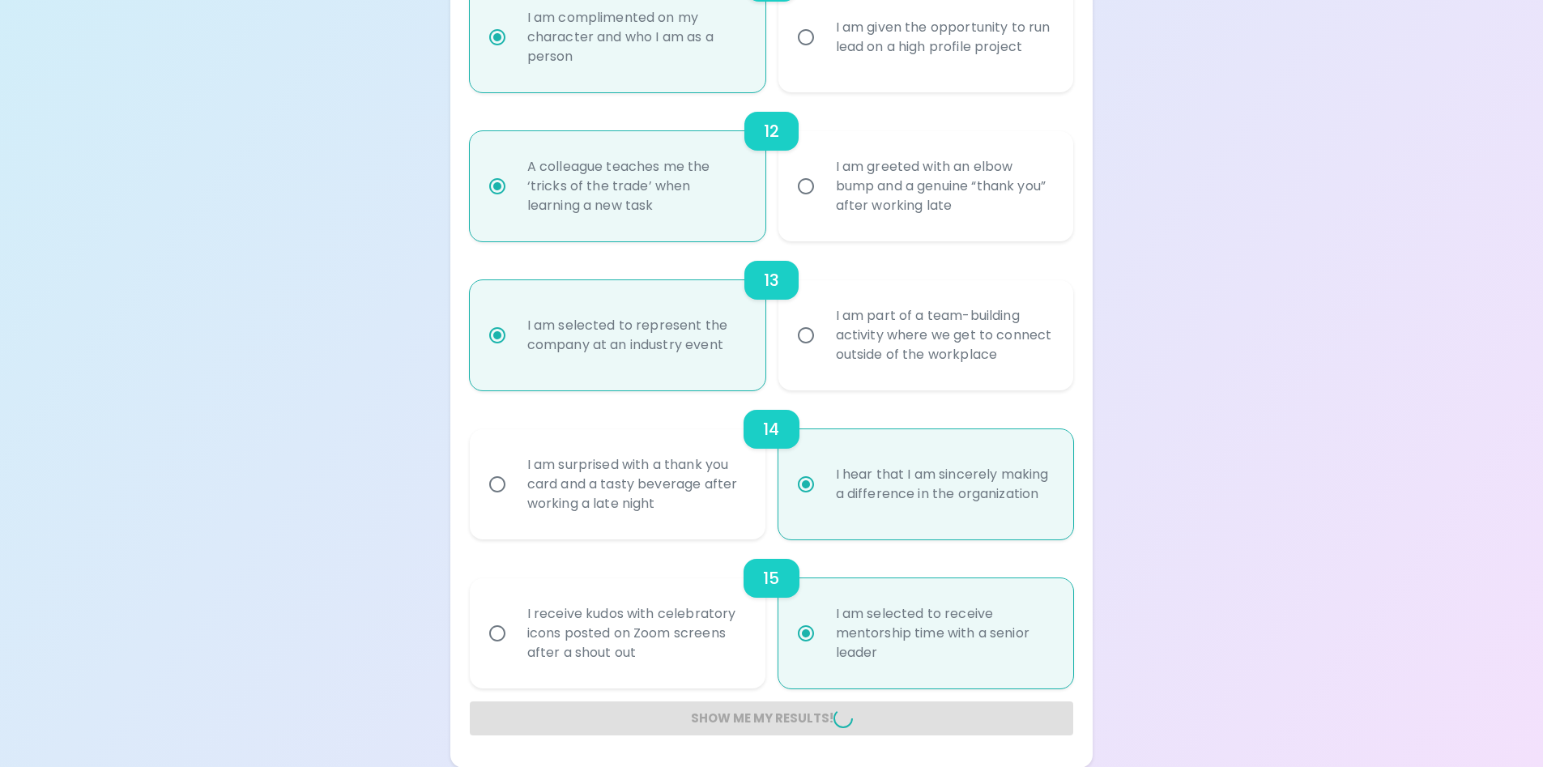
radio input "false"
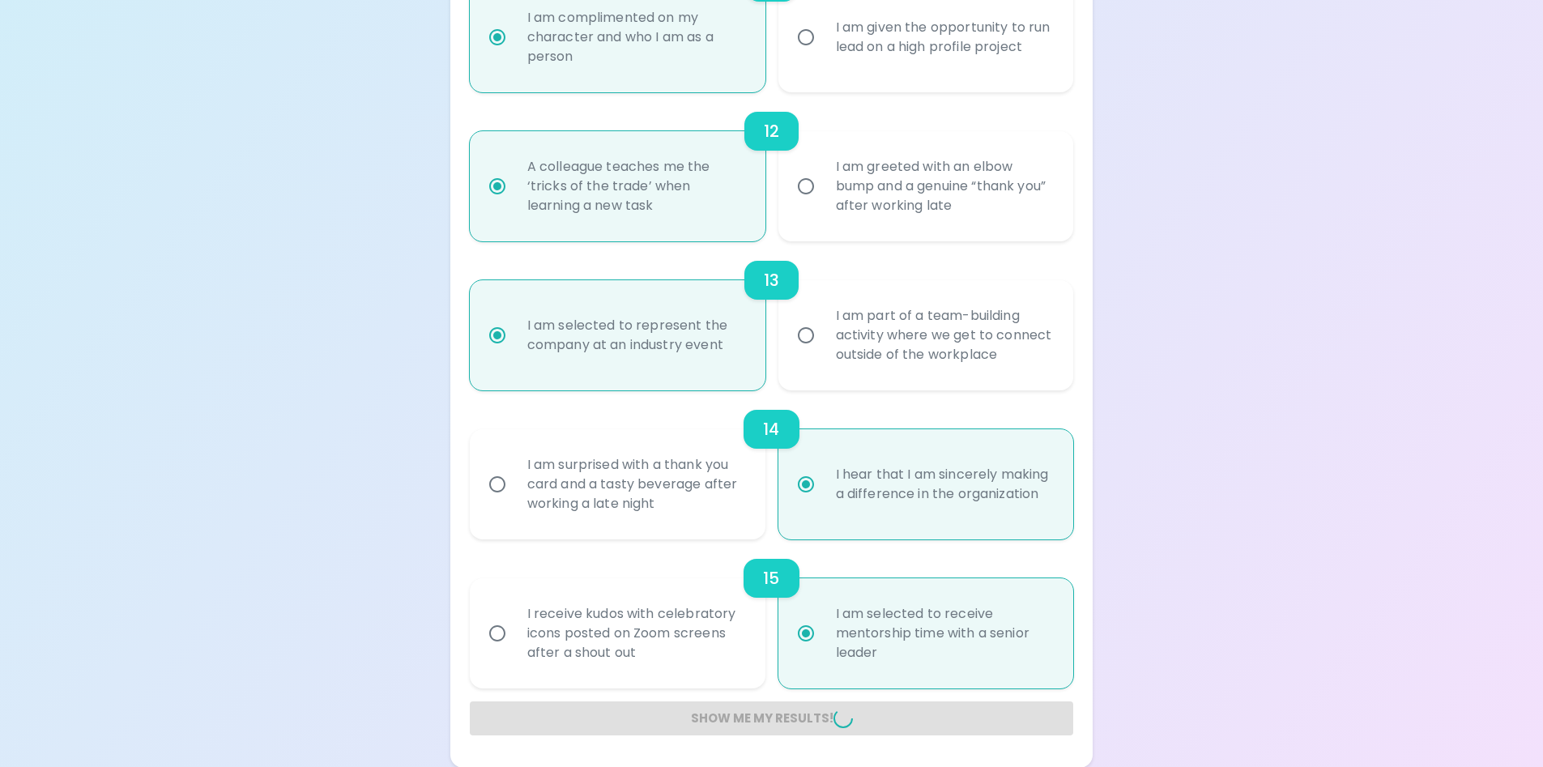
radio input "false"
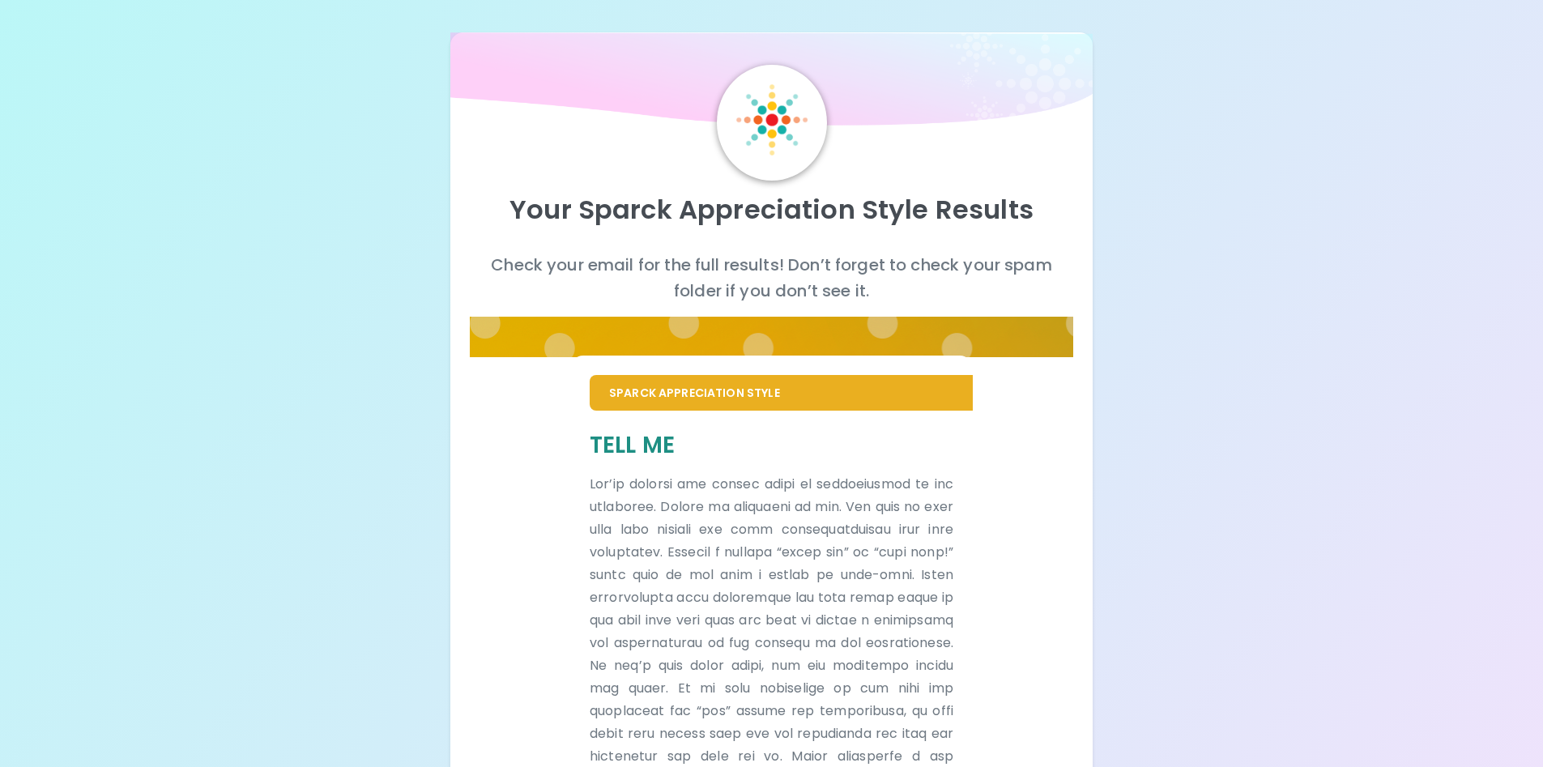
scroll to position [0, 0]
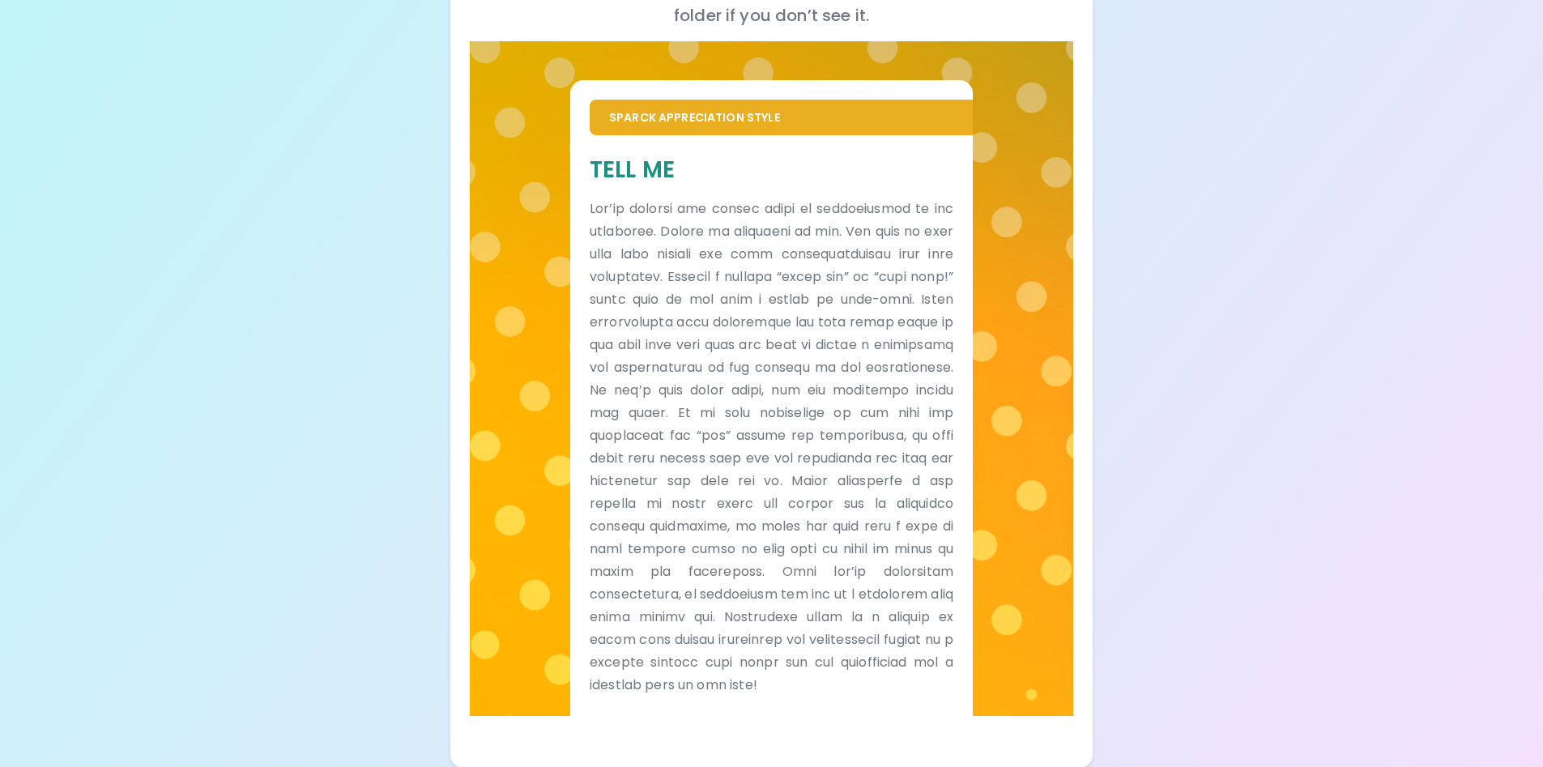
click at [825, 535] on p at bounding box center [772, 447] width 364 height 499
